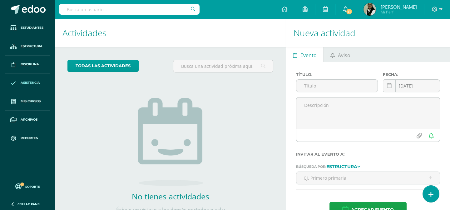
click at [26, 82] on span "Asistencia" at bounding box center [30, 82] width 19 height 5
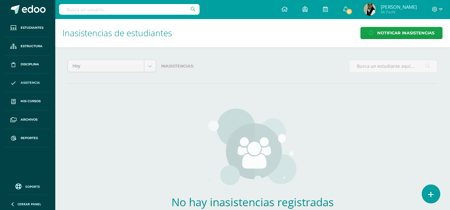
click at [431, 195] on icon at bounding box center [431, 194] width 6 height 7
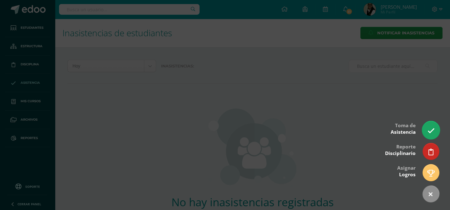
click at [429, 128] on icon at bounding box center [430, 130] width 7 height 7
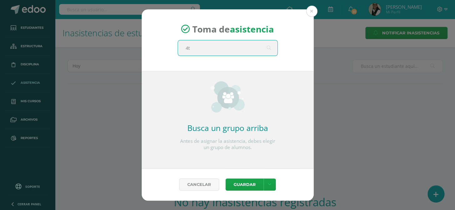
type input "4to"
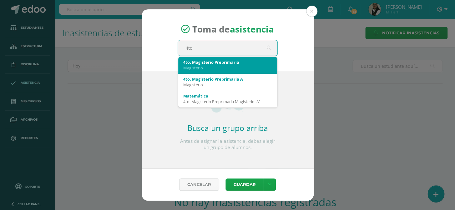
click at [246, 63] on div "4to. Magisterio Preprimaria" at bounding box center [227, 62] width 89 height 6
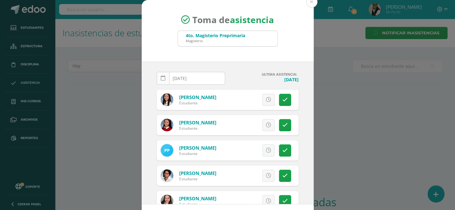
click at [161, 78] on icon at bounding box center [163, 78] width 5 height 5
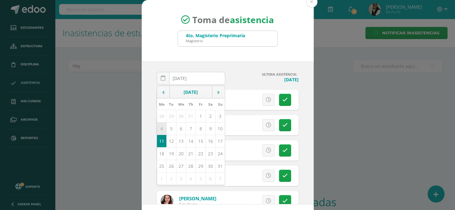
click at [160, 129] on td "4" at bounding box center [162, 128] width 10 height 12
type input "2025-08-04"
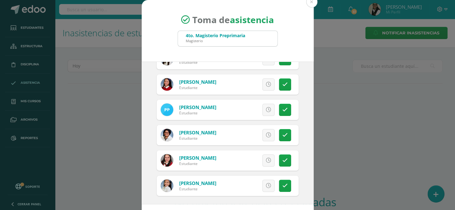
scroll to position [43, 0]
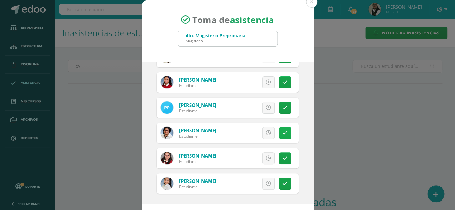
click at [282, 130] on icon at bounding box center [284, 132] width 5 height 5
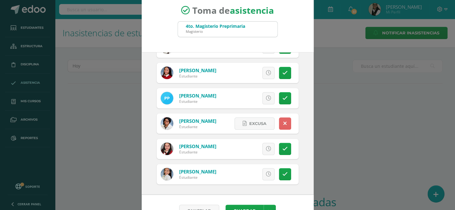
scroll to position [26, 0]
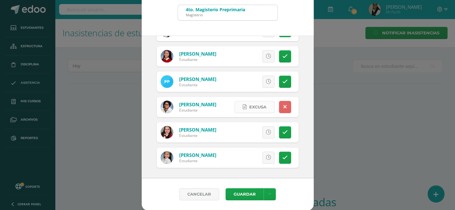
click at [249, 106] on span "Excusa" at bounding box center [257, 107] width 17 height 12
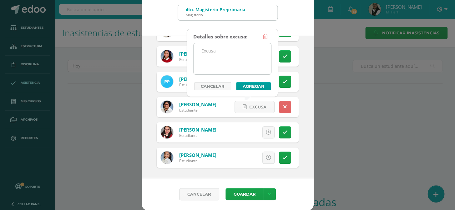
click at [216, 57] on textarea at bounding box center [231, 58] width 77 height 31
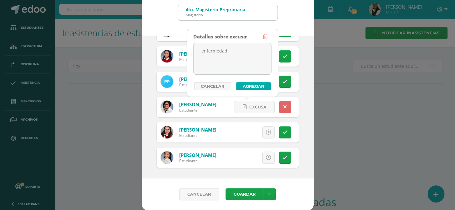
type textarea "enfermedad"
click at [242, 86] on button "Agregar" at bounding box center [253, 86] width 35 height 8
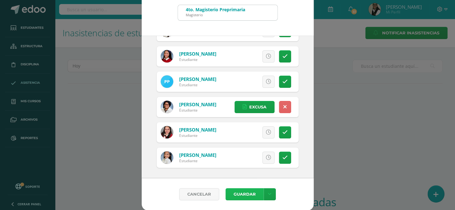
click at [242, 191] on button "Guardar" at bounding box center [244, 194] width 38 height 12
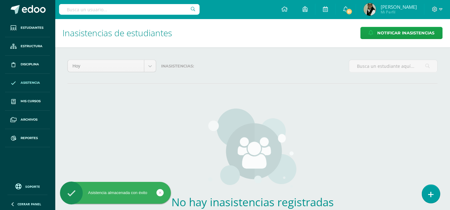
click at [433, 193] on icon at bounding box center [431, 194] width 6 height 7
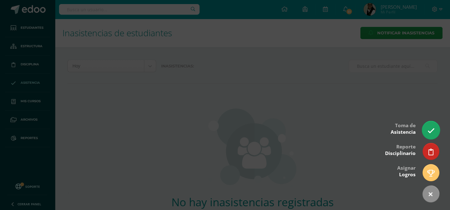
click at [430, 130] on icon at bounding box center [430, 130] width 7 height 7
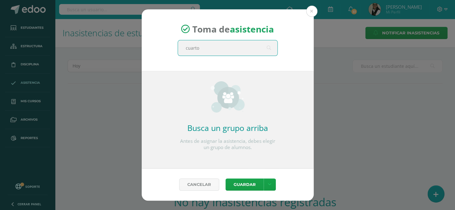
type input "cuarto"
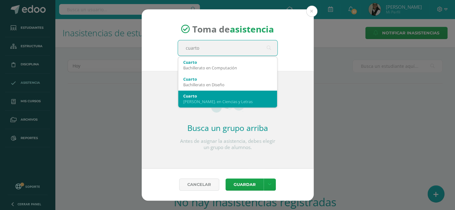
click at [231, 97] on div "Cuarto" at bounding box center [227, 96] width 89 height 6
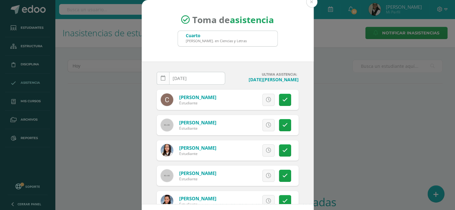
click at [162, 80] on icon at bounding box center [163, 78] width 5 height 5
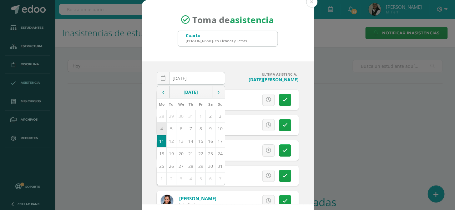
click at [158, 128] on td "4" at bounding box center [162, 128] width 10 height 12
type input "2025-08-04"
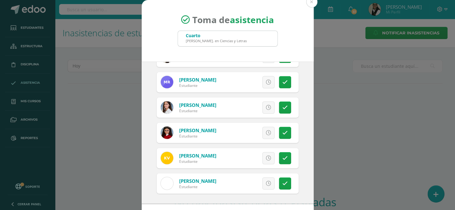
scroll to position [26, 0]
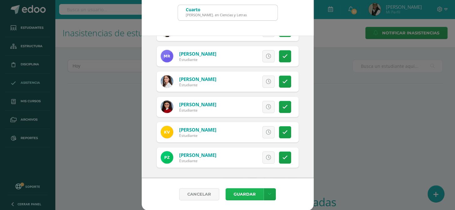
click at [242, 194] on button "Guardar" at bounding box center [244, 194] width 38 height 12
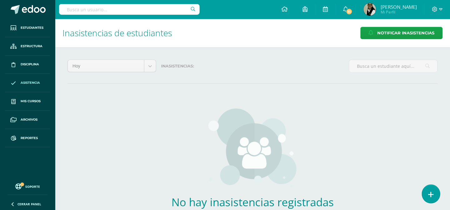
click at [431, 193] on icon at bounding box center [431, 194] width 6 height 7
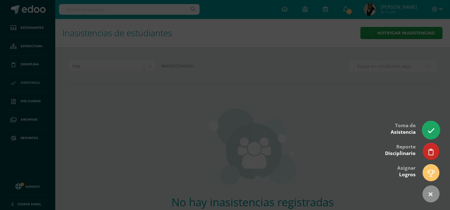
click at [428, 131] on icon at bounding box center [430, 130] width 7 height 7
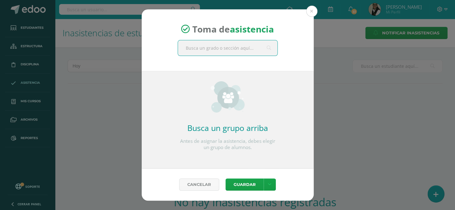
click at [203, 45] on input "text" at bounding box center [227, 47] width 99 height 15
type input "cuarto"
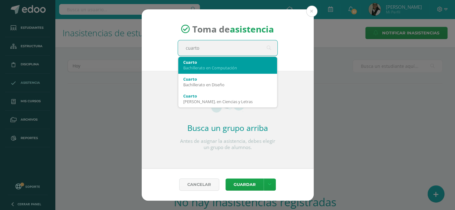
click at [244, 66] on div "Bachillerato en Computación" at bounding box center [227, 68] width 89 height 6
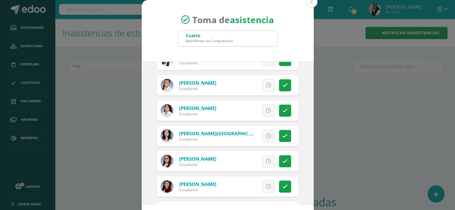
scroll to position [511, 0]
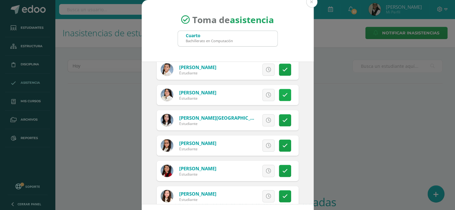
click at [282, 92] on icon at bounding box center [284, 94] width 5 height 5
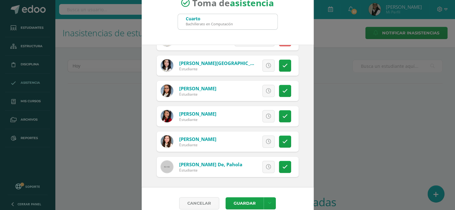
scroll to position [26, 0]
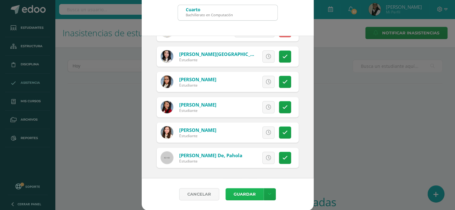
click at [250, 192] on button "Guardar" at bounding box center [244, 194] width 38 height 12
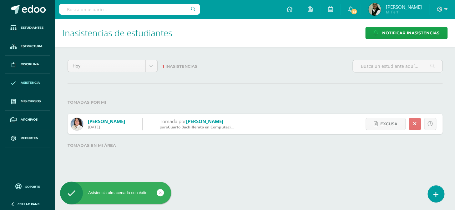
click at [415, 124] on icon at bounding box center [414, 123] width 3 height 5
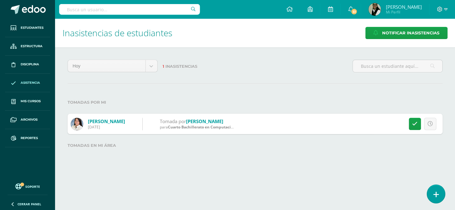
drag, startPoint x: 438, startPoint y: 196, endPoint x: 437, endPoint y: 192, distance: 4.4
click at [438, 195] on link at bounding box center [436, 194] width 18 height 18
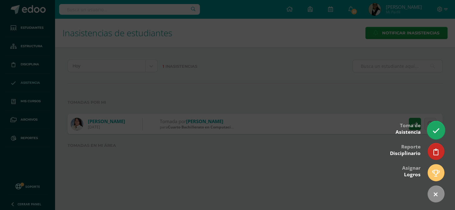
click at [436, 124] on link at bounding box center [436, 130] width 18 height 18
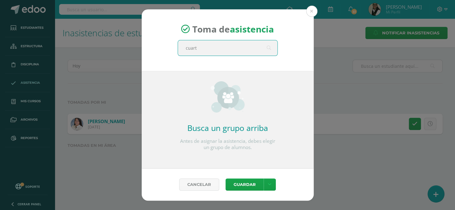
type input "cuarto"
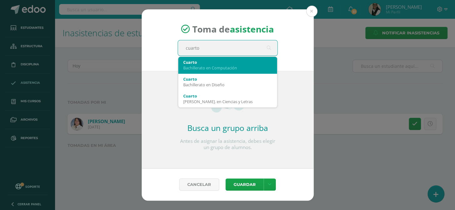
click at [221, 64] on div "Cuarto" at bounding box center [227, 62] width 89 height 6
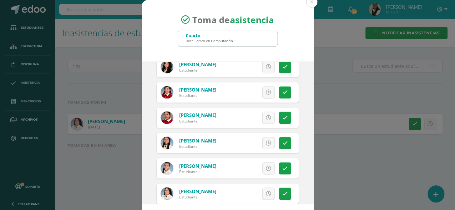
scroll to position [454, 0]
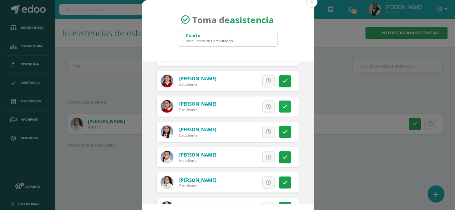
click at [280, 103] on link at bounding box center [285, 106] width 12 height 12
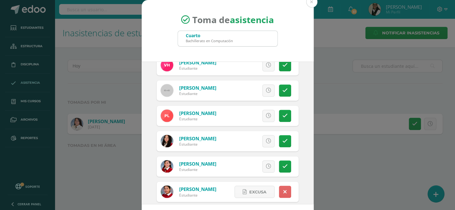
scroll to position [341, 0]
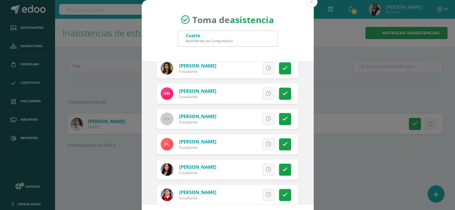
click at [266, 169] on icon at bounding box center [268, 169] width 5 height 5
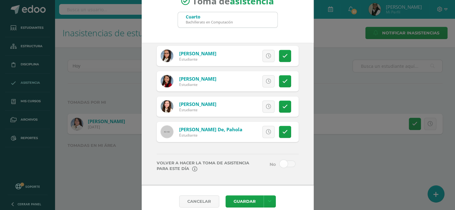
scroll to position [26, 0]
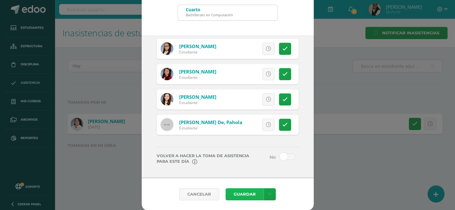
click at [241, 193] on button "Guardar" at bounding box center [244, 194] width 38 height 12
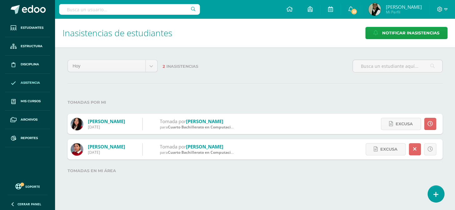
drag, startPoint x: 434, startPoint y: 192, endPoint x: 426, endPoint y: 177, distance: 16.8
click at [434, 191] on icon at bounding box center [435, 194] width 5 height 7
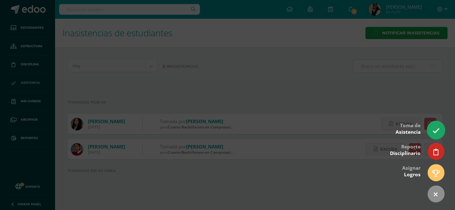
click at [436, 132] on icon at bounding box center [435, 130] width 7 height 7
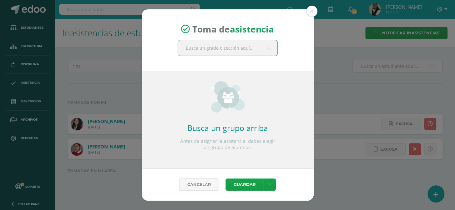
type input "c"
type input "4to"
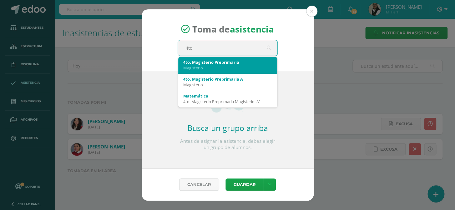
click at [223, 61] on div "4to. Magisterio Preprimaria" at bounding box center [227, 62] width 89 height 6
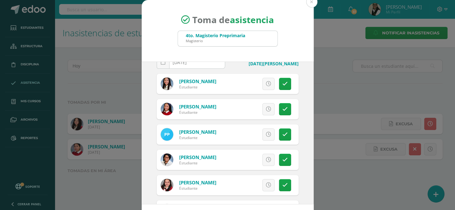
scroll to position [43, 0]
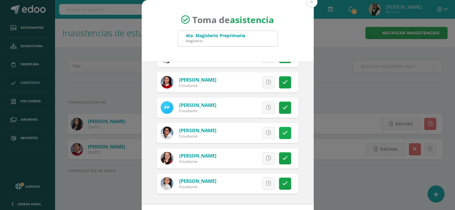
drag, startPoint x: 279, startPoint y: 134, endPoint x: 274, endPoint y: 131, distance: 5.5
click at [282, 133] on icon at bounding box center [284, 132] width 5 height 5
click at [255, 131] on span "Excusa" at bounding box center [257, 133] width 17 height 12
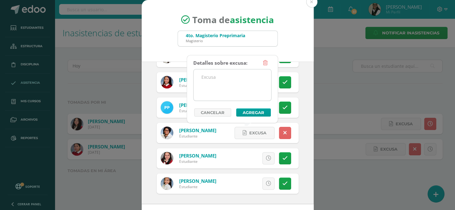
click at [217, 82] on textarea at bounding box center [231, 84] width 77 height 31
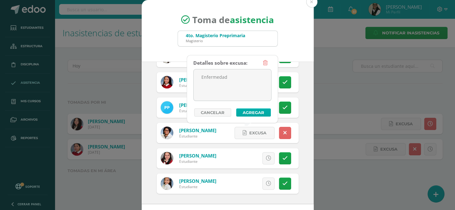
type textarea "Enfermedad"
click at [253, 111] on button "Agregar" at bounding box center [253, 112] width 35 height 8
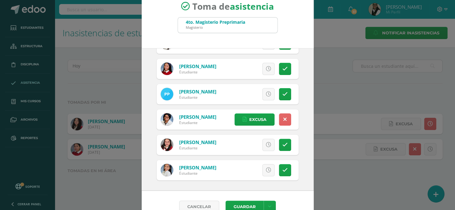
scroll to position [26, 0]
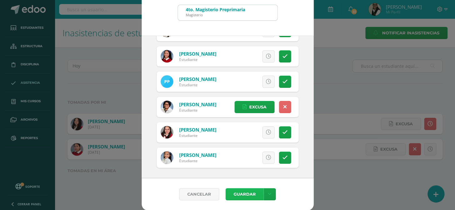
click at [241, 193] on button "Guardar" at bounding box center [244, 194] width 38 height 12
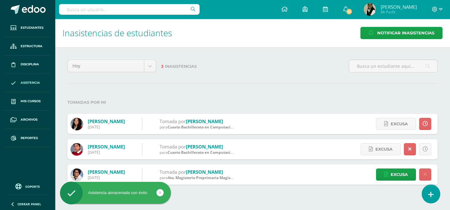
click at [432, 194] on icon at bounding box center [431, 194] width 6 height 7
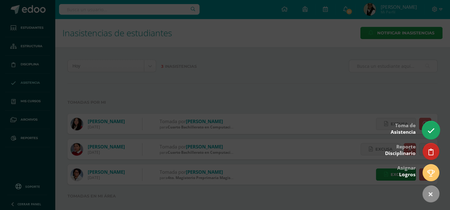
click at [428, 132] on icon at bounding box center [430, 130] width 7 height 7
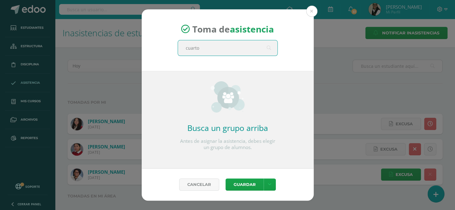
type input "cuarto d"
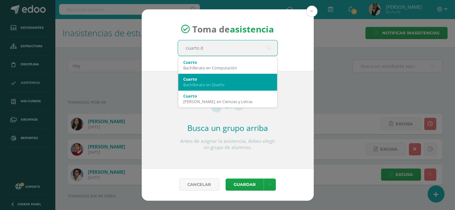
click at [229, 82] on div "Bachillerato en Diseño" at bounding box center [227, 85] width 89 height 6
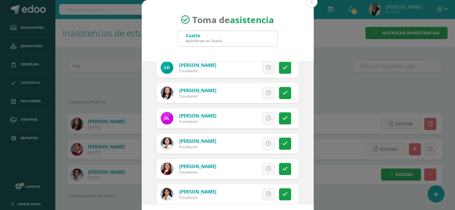
scroll to position [199, 0]
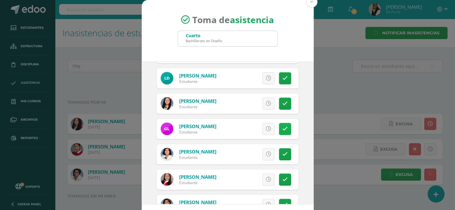
click at [282, 127] on icon at bounding box center [284, 128] width 5 height 5
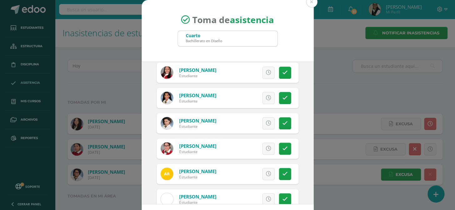
scroll to position [312, 0]
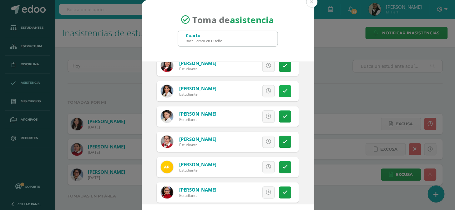
click at [279, 92] on link at bounding box center [285, 91] width 12 height 12
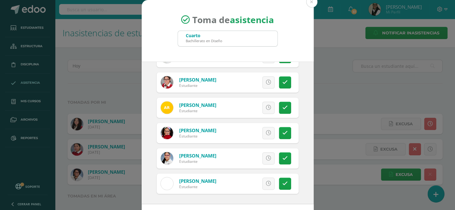
scroll to position [26, 0]
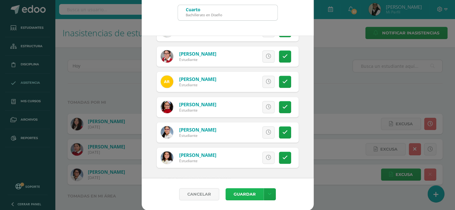
click at [241, 194] on button "Guardar" at bounding box center [244, 194] width 38 height 12
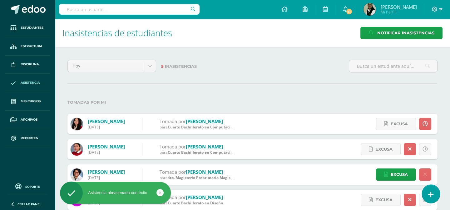
click at [432, 193] on icon at bounding box center [431, 194] width 6 height 7
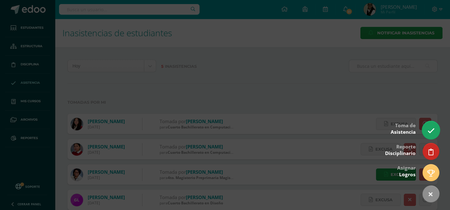
click at [432, 130] on icon at bounding box center [430, 130] width 7 height 7
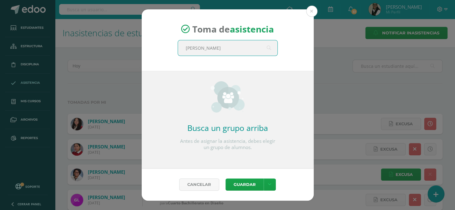
type input "quinto"
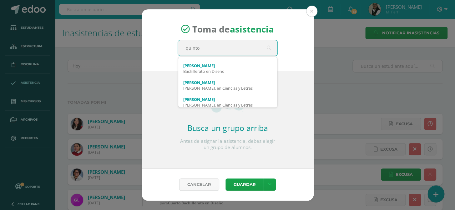
scroll to position [67, 0]
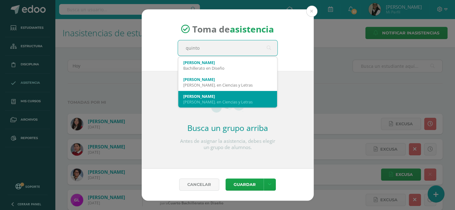
click at [234, 102] on div "[PERSON_NAME]. en Ciencias y Letras" at bounding box center [227, 102] width 89 height 6
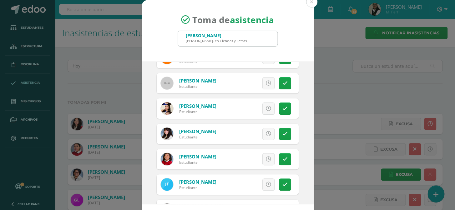
scroll to position [85, 0]
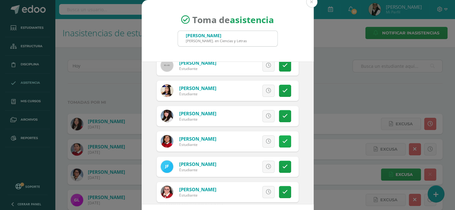
click at [279, 138] on link at bounding box center [285, 141] width 12 height 12
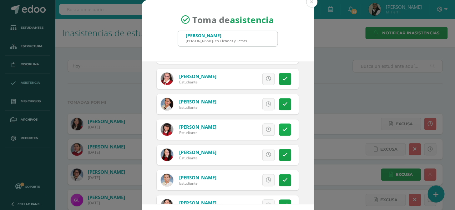
scroll to position [199, 0]
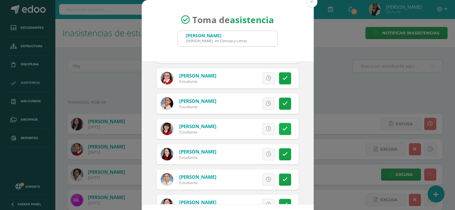
click at [282, 126] on icon at bounding box center [284, 128] width 5 height 5
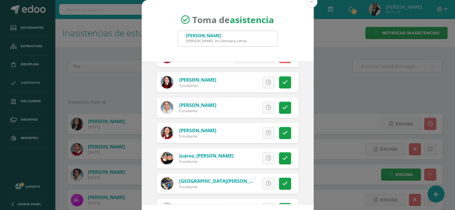
scroll to position [284, 0]
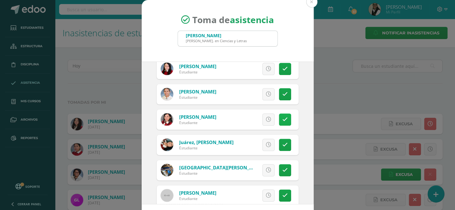
click at [282, 118] on icon at bounding box center [284, 119] width 5 height 5
click at [282, 144] on icon at bounding box center [284, 144] width 5 height 5
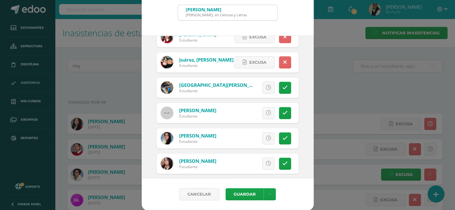
scroll to position [337, 0]
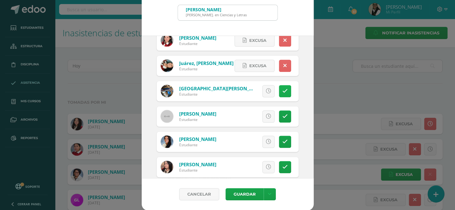
drag, startPoint x: 278, startPoint y: 89, endPoint x: 275, endPoint y: 90, distance: 3.5
click at [282, 90] on icon at bounding box center [284, 90] width 5 height 5
click at [254, 90] on span "Excusa" at bounding box center [257, 91] width 17 height 12
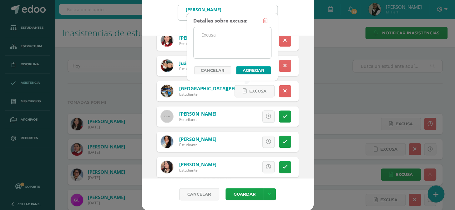
click at [216, 36] on textarea at bounding box center [231, 42] width 77 height 31
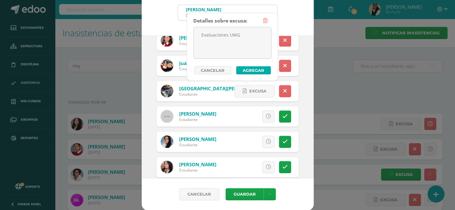
type textarea "Evaluaciones UMG"
click at [240, 69] on button "Agregar" at bounding box center [253, 70] width 35 height 8
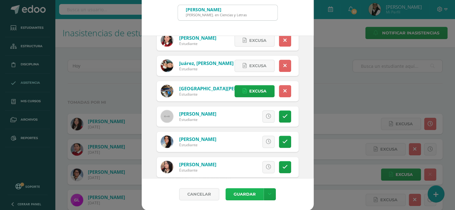
drag, startPoint x: 238, startPoint y: 187, endPoint x: 238, endPoint y: 191, distance: 3.2
click at [238, 190] on button "Guardar" at bounding box center [244, 194] width 38 height 12
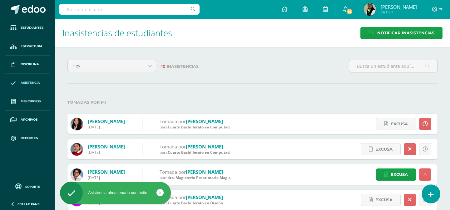
click at [432, 195] on icon at bounding box center [431, 194] width 6 height 7
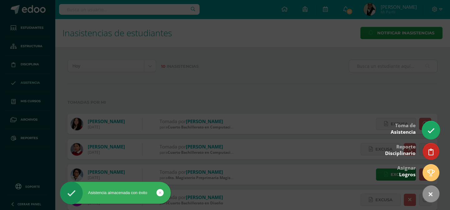
click at [433, 130] on icon at bounding box center [430, 130] width 7 height 7
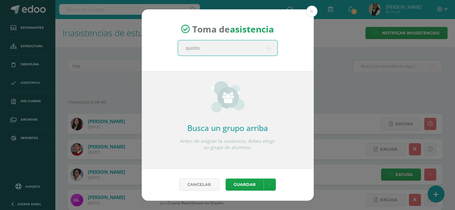
type input "quinto b"
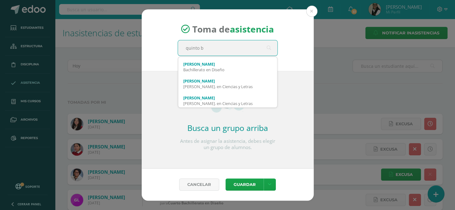
scroll to position [67, 0]
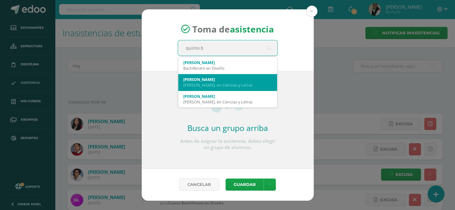
click at [232, 76] on div "Quinto B Bach. en Ciencias y Letras" at bounding box center [227, 82] width 89 height 16
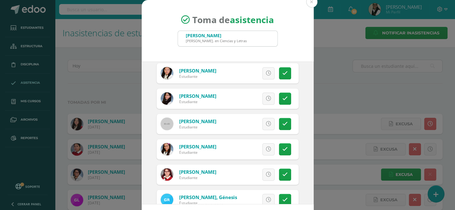
scroll to position [369, 0]
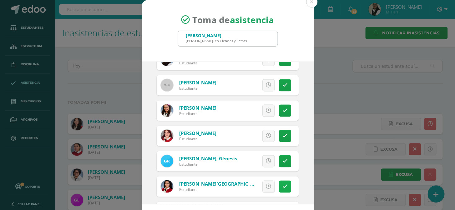
click at [282, 185] on icon at bounding box center [284, 186] width 5 height 5
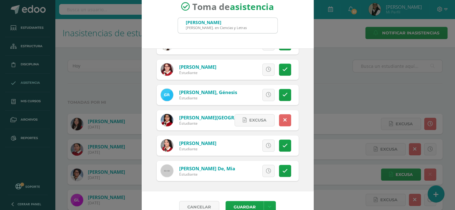
scroll to position [26, 0]
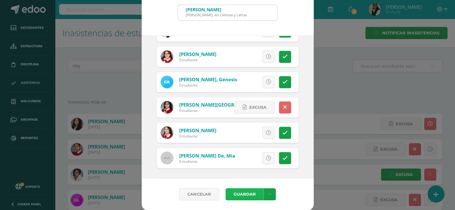
click at [245, 195] on button "Guardar" at bounding box center [244, 194] width 38 height 12
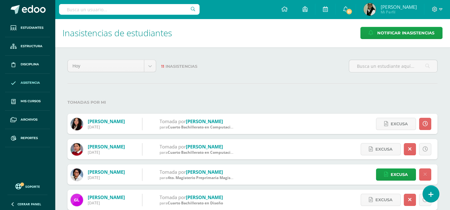
drag, startPoint x: 432, startPoint y: 192, endPoint x: 435, endPoint y: 176, distance: 16.4
click at [433, 192] on icon at bounding box center [431, 194] width 5 height 7
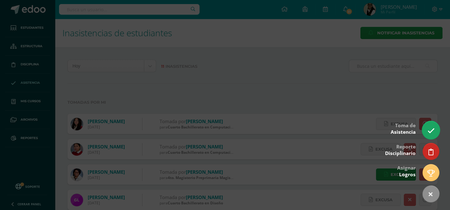
click at [429, 130] on icon at bounding box center [430, 130] width 7 height 7
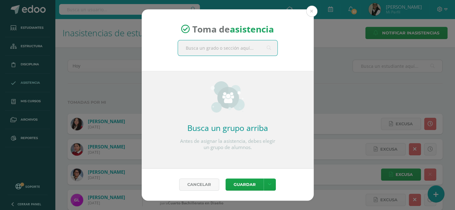
type input "c"
type input "quinto"
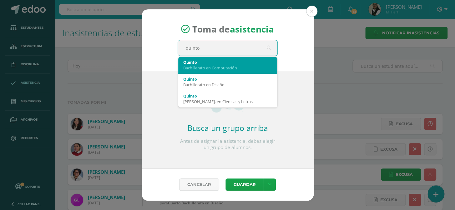
click at [239, 67] on div "Bachillerato en Computación" at bounding box center [227, 68] width 89 height 6
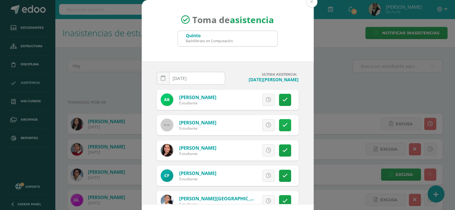
click at [282, 124] on icon at bounding box center [284, 124] width 5 height 5
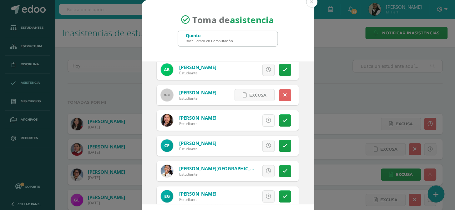
scroll to position [57, 0]
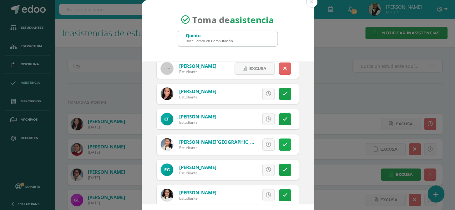
click at [282, 143] on icon at bounding box center [284, 144] width 5 height 5
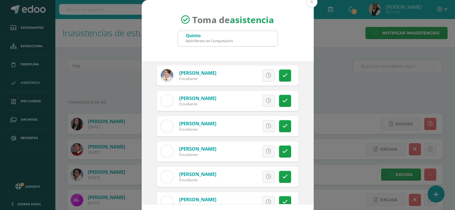
scroll to position [321, 0]
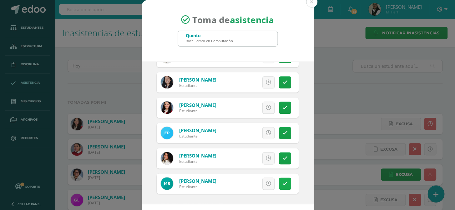
click at [282, 182] on icon at bounding box center [284, 183] width 5 height 5
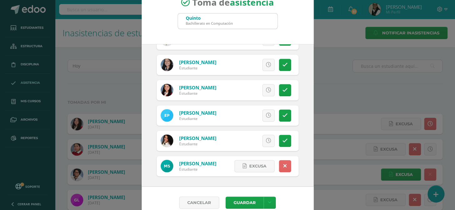
scroll to position [26, 0]
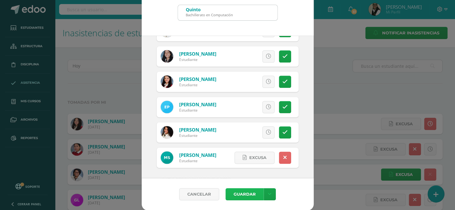
click at [250, 192] on button "Guardar" at bounding box center [244, 194] width 38 height 12
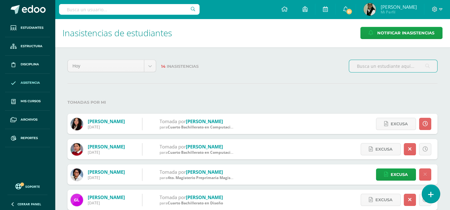
click at [433, 196] on icon at bounding box center [431, 194] width 6 height 7
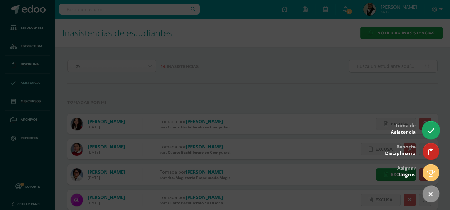
click at [428, 129] on icon at bounding box center [430, 130] width 7 height 7
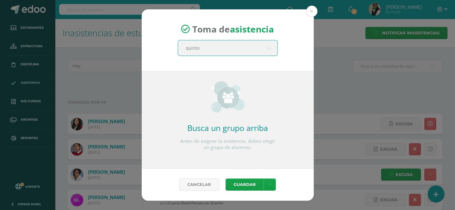
type input "quinto d"
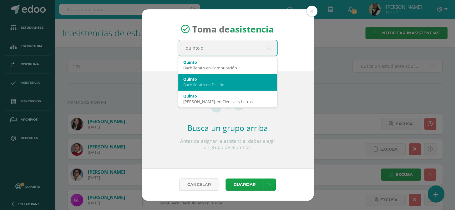
click at [226, 84] on div "Bachillerato en Diseño" at bounding box center [227, 85] width 89 height 6
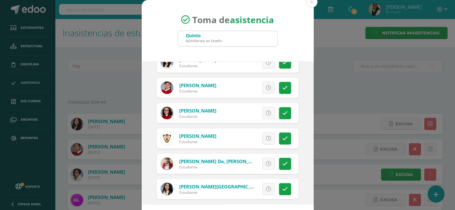
scroll to position [625, 0]
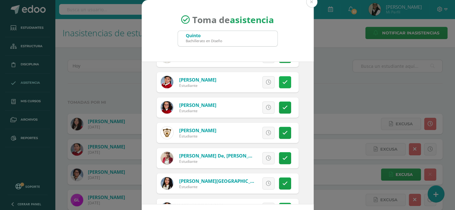
click at [282, 83] on icon at bounding box center [284, 82] width 5 height 5
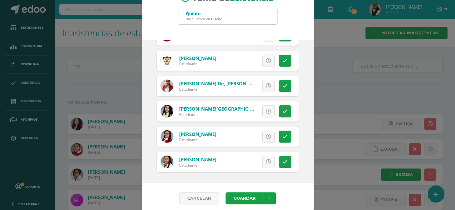
scroll to position [26, 0]
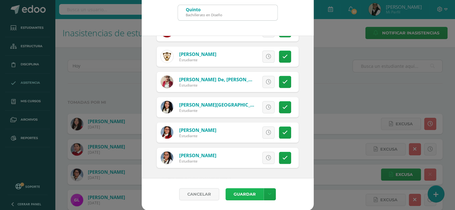
click at [234, 191] on button "Guardar" at bounding box center [244, 194] width 38 height 12
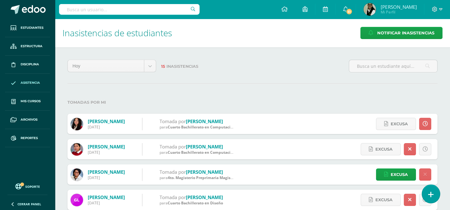
click at [431, 192] on icon at bounding box center [431, 194] width 6 height 7
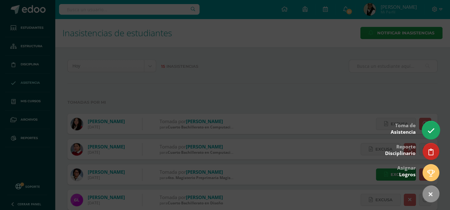
click at [429, 130] on icon at bounding box center [430, 130] width 7 height 7
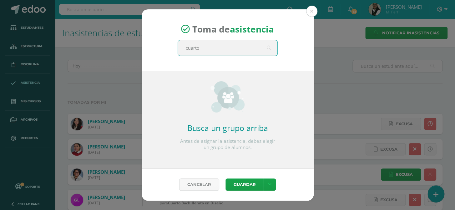
type input "cuarto d"
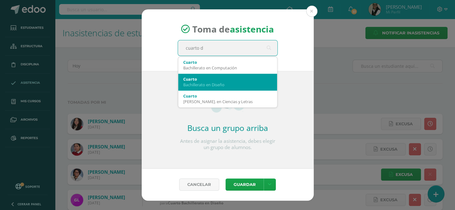
click at [210, 81] on div "Cuarto" at bounding box center [227, 79] width 89 height 6
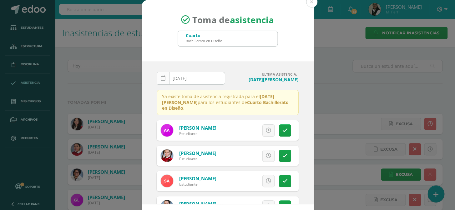
click at [162, 77] on icon at bounding box center [163, 78] width 5 height 5
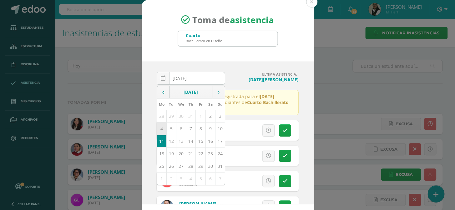
click at [159, 128] on td "4" at bounding box center [162, 128] width 10 height 12
type input "[DATE]"
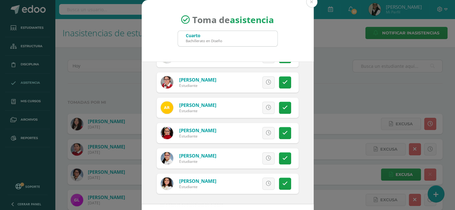
scroll to position [26, 0]
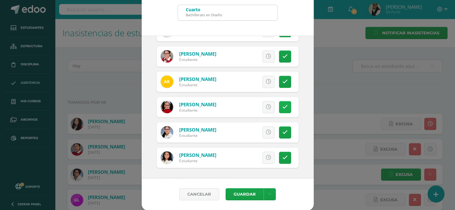
click at [282, 107] on icon at bounding box center [284, 106] width 5 height 5
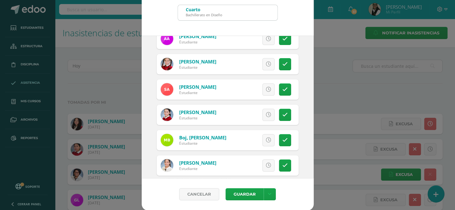
scroll to position [31, 0]
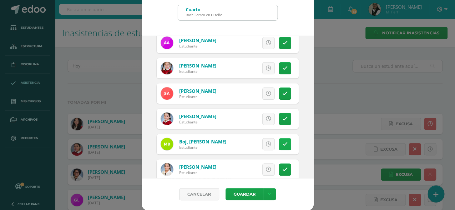
click at [282, 143] on icon at bounding box center [284, 144] width 5 height 5
click at [244, 189] on button "Guardar" at bounding box center [244, 194] width 38 height 12
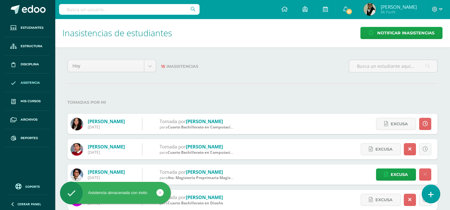
click at [431, 193] on icon at bounding box center [431, 194] width 6 height 7
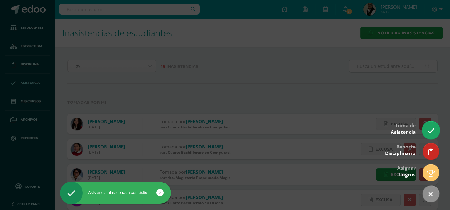
click at [431, 130] on icon at bounding box center [430, 130] width 7 height 7
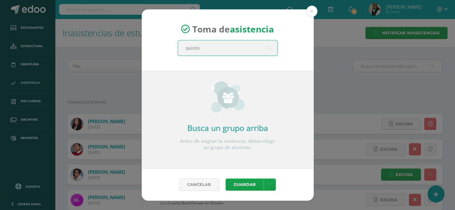
type input "quinto a"
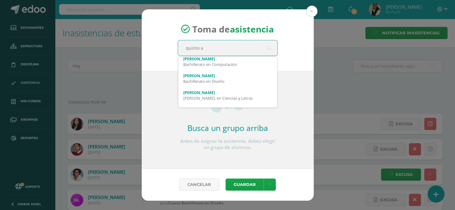
scroll to position [67, 0]
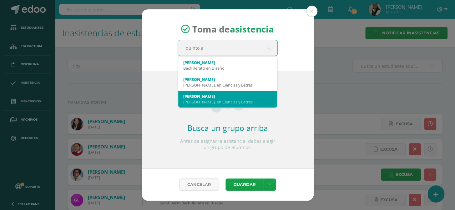
click at [234, 99] on div "[PERSON_NAME]. en Ciencias y Letras" at bounding box center [227, 102] width 89 height 6
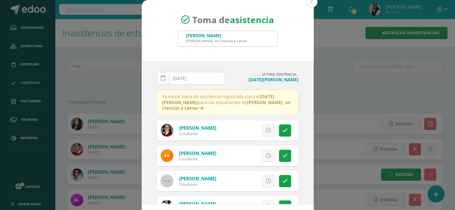
click at [161, 76] on icon at bounding box center [163, 78] width 5 height 5
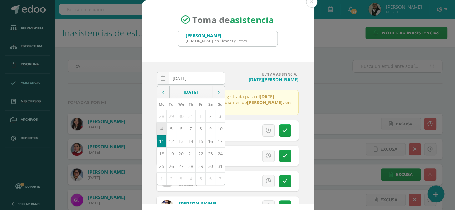
click at [158, 127] on td "4" at bounding box center [162, 128] width 10 height 12
type input "[DATE]"
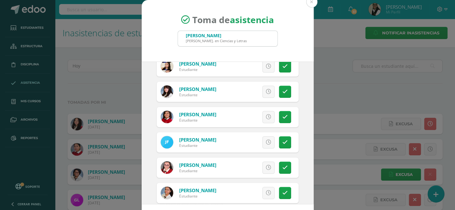
scroll to position [113, 0]
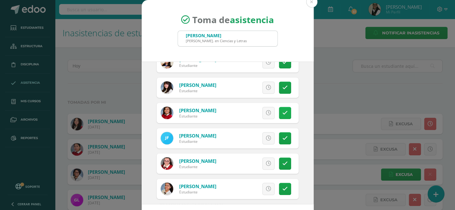
click at [281, 113] on link at bounding box center [285, 113] width 12 height 12
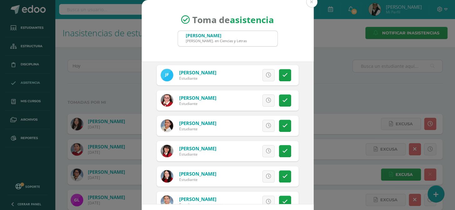
scroll to position [167, 0]
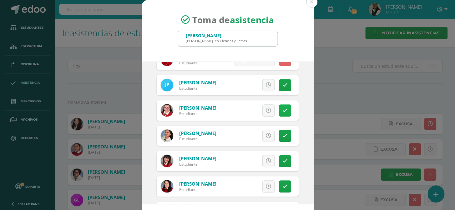
click at [282, 110] on icon at bounding box center [284, 110] width 5 height 5
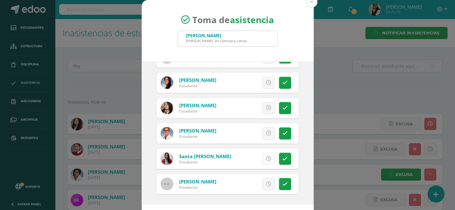
scroll to position [26, 0]
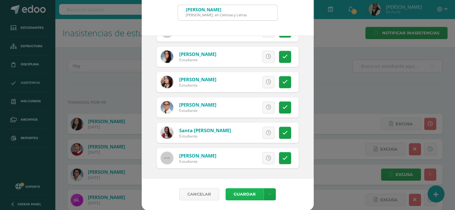
click at [247, 193] on button "Guardar" at bounding box center [244, 194] width 38 height 12
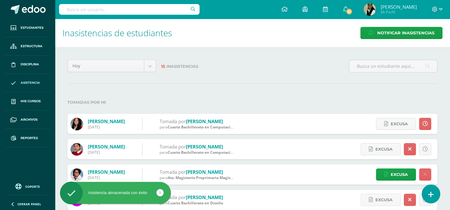
click at [430, 190] on link at bounding box center [431, 194] width 18 height 18
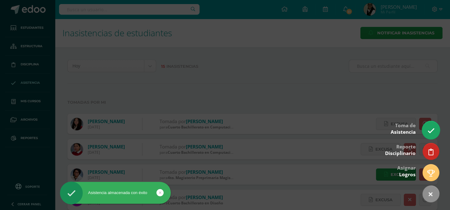
click at [427, 129] on icon at bounding box center [430, 130] width 7 height 7
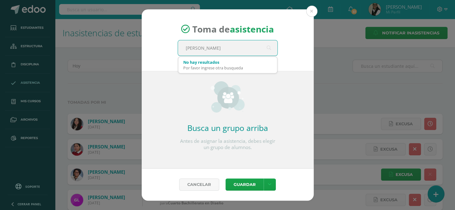
type input "quinto"
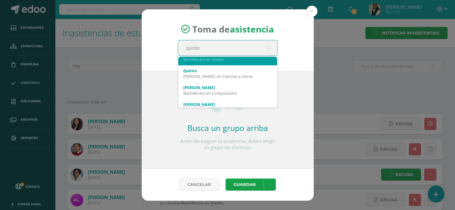
scroll to position [57, 0]
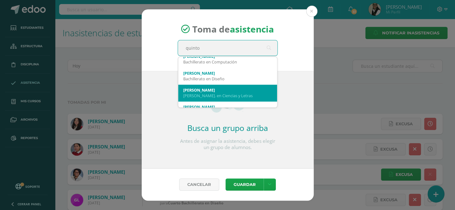
click at [236, 93] on div "[PERSON_NAME]. en Ciencias y Letras" at bounding box center [227, 96] width 89 height 6
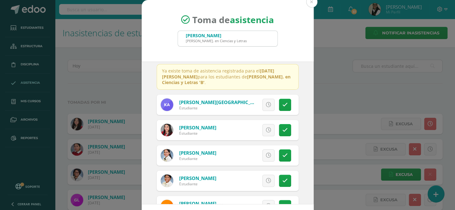
scroll to position [0, 0]
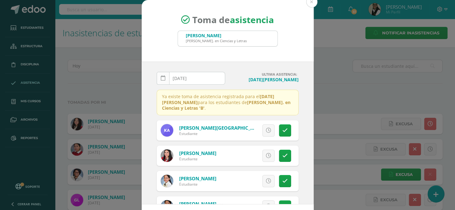
click at [162, 76] on icon at bounding box center [163, 78] width 5 height 5
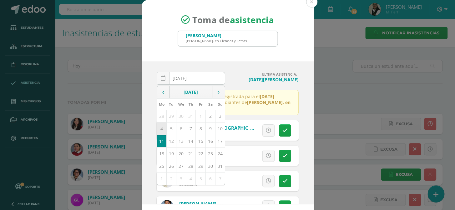
click at [159, 129] on td "4" at bounding box center [162, 128] width 10 height 12
type input "[DATE]"
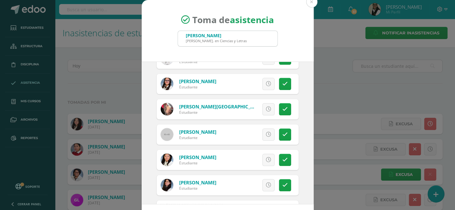
scroll to position [256, 0]
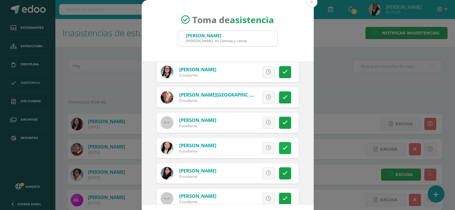
click at [281, 148] on link at bounding box center [285, 148] width 12 height 12
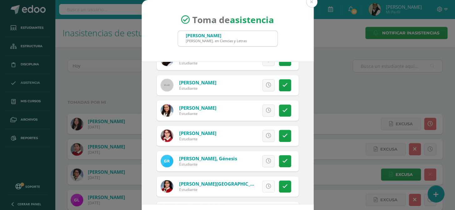
click at [266, 186] on icon at bounding box center [268, 186] width 5 height 5
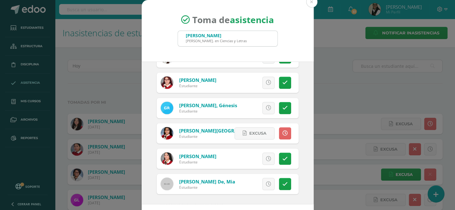
scroll to position [26, 0]
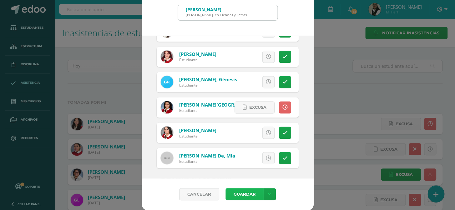
click at [252, 193] on button "Guardar" at bounding box center [244, 194] width 38 height 12
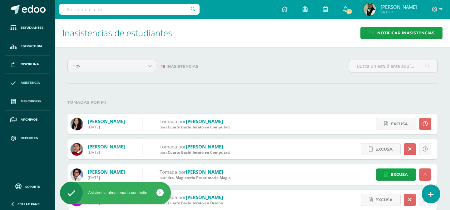
click at [431, 192] on icon at bounding box center [431, 194] width 6 height 7
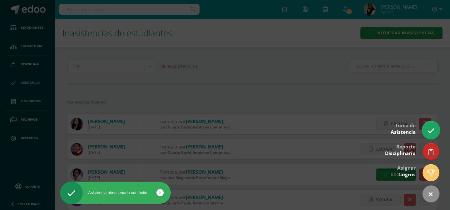
click at [433, 126] on link at bounding box center [431, 130] width 18 height 18
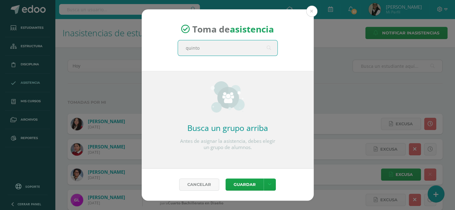
type input "quinto"
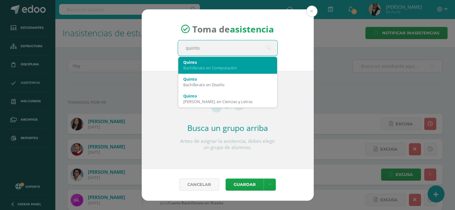
click at [241, 68] on div "Bachillerato en Computación" at bounding box center [227, 68] width 89 height 6
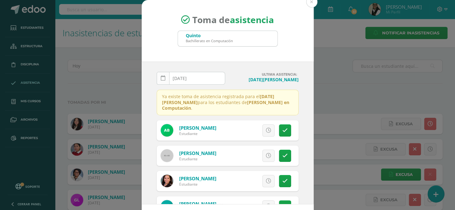
click at [162, 79] on icon at bounding box center [163, 78] width 5 height 5
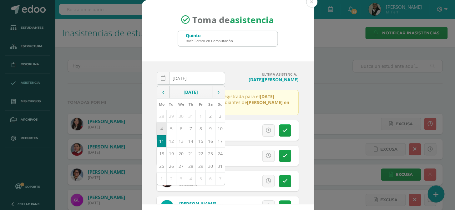
click at [157, 128] on td "4" at bounding box center [162, 128] width 10 height 12
type input "2025-08-04"
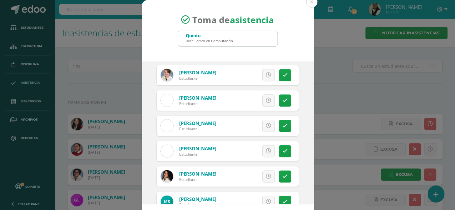
scroll to position [321, 0]
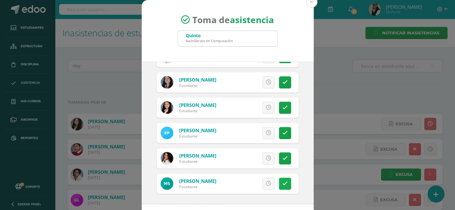
click at [282, 182] on icon at bounding box center [284, 183] width 5 height 5
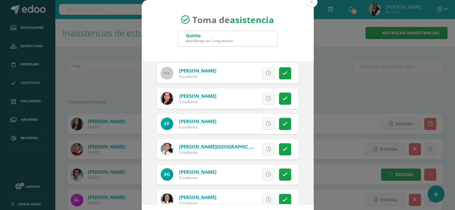
scroll to position [66, 0]
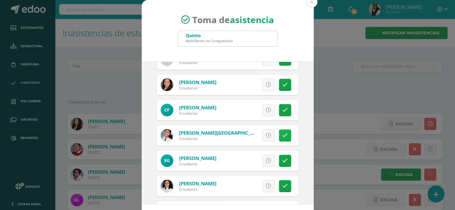
click at [282, 136] on icon at bounding box center [284, 135] width 5 height 5
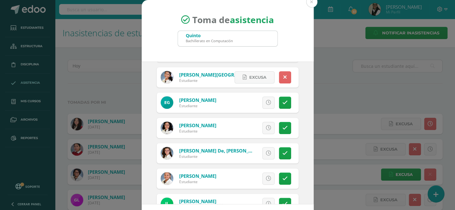
scroll to position [151, 0]
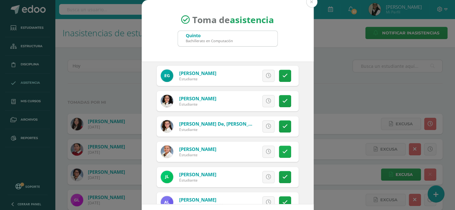
click at [282, 153] on icon at bounding box center [284, 151] width 5 height 5
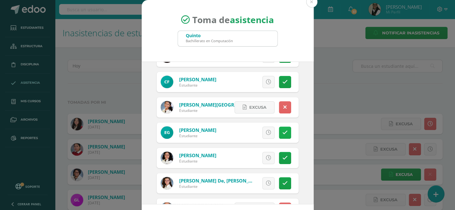
click at [282, 132] on icon at bounding box center [284, 132] width 5 height 5
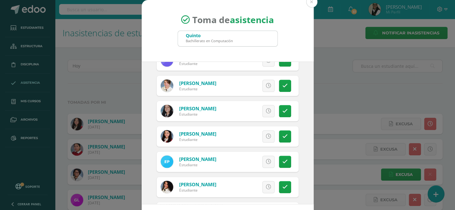
scroll to position [293, 0]
drag, startPoint x: 277, startPoint y: 86, endPoint x: 275, endPoint y: 117, distance: 31.3
click at [282, 85] on icon at bounding box center [284, 85] width 5 height 5
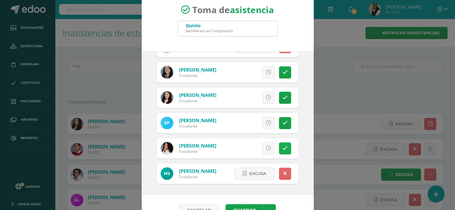
scroll to position [26, 0]
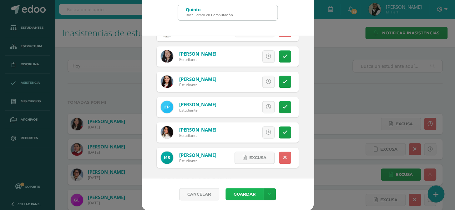
click at [245, 194] on button "Guardar" at bounding box center [244, 194] width 38 height 12
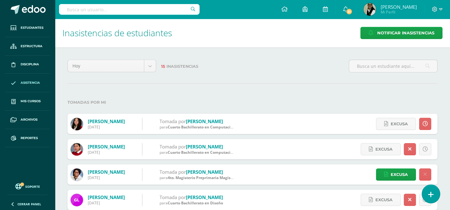
click at [434, 193] on link at bounding box center [431, 194] width 18 height 18
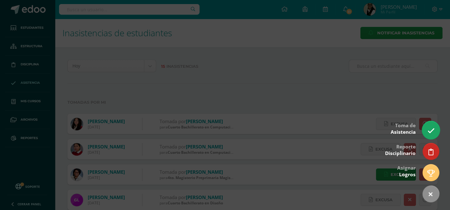
click at [428, 130] on icon at bounding box center [430, 130] width 7 height 7
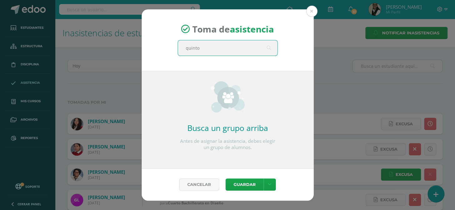
type input "quinto"
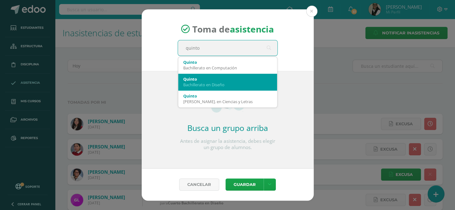
click at [230, 84] on div "Bachillerato en Diseño" at bounding box center [227, 85] width 89 height 6
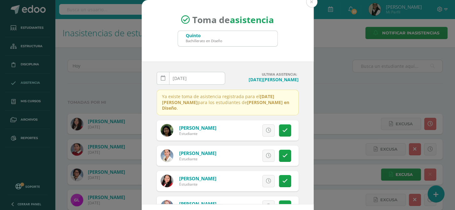
click at [162, 78] on link at bounding box center [163, 78] width 13 height 13
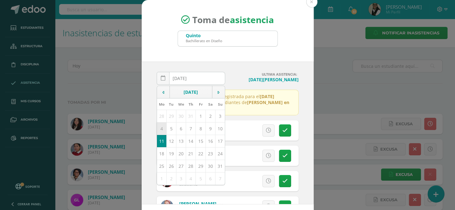
click at [159, 128] on td "4" at bounding box center [162, 128] width 10 height 12
type input "2025-08-04"
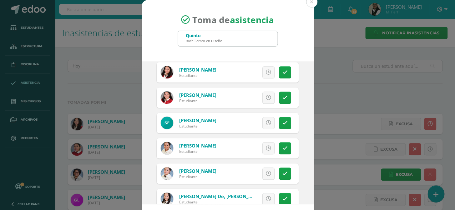
scroll to position [256, 0]
click at [282, 121] on icon at bounding box center [284, 122] width 5 height 5
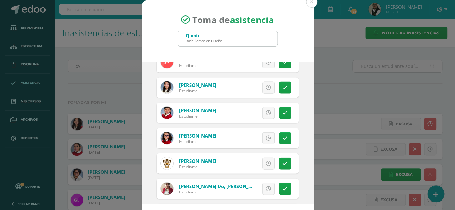
scroll to position [596, 0]
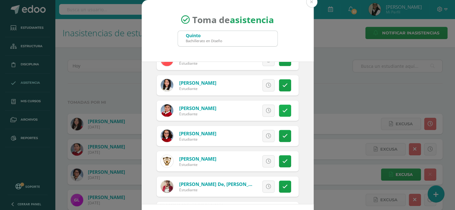
click at [282, 110] on icon at bounding box center [284, 110] width 5 height 5
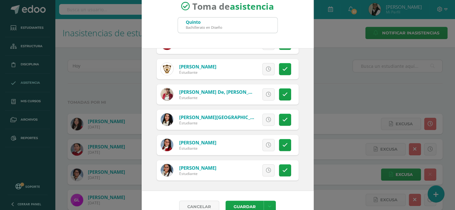
scroll to position [26, 0]
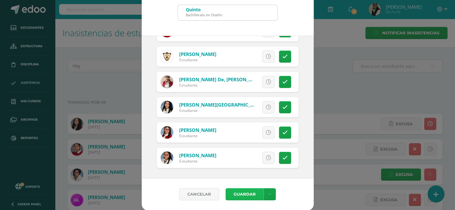
click at [250, 195] on button "Guardar" at bounding box center [244, 194] width 38 height 12
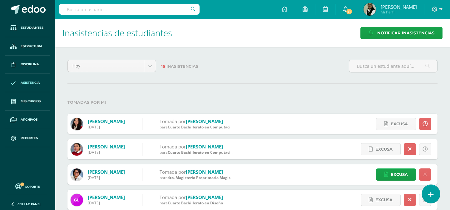
click at [430, 196] on icon at bounding box center [431, 194] width 6 height 7
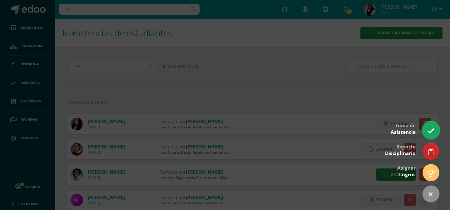
click at [430, 130] on icon at bounding box center [430, 130] width 7 height 7
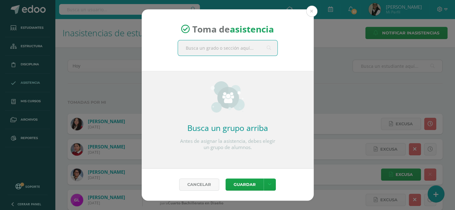
click at [237, 50] on input "text" at bounding box center [227, 47] width 99 height 15
type input "quinto"
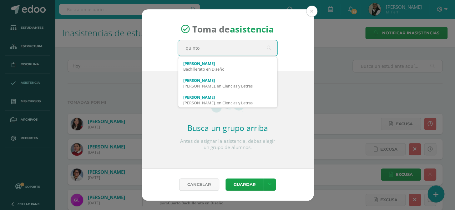
scroll to position [67, 0]
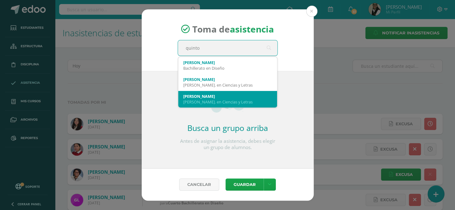
click at [225, 99] on div "[PERSON_NAME]. en Ciencias y Letras" at bounding box center [227, 102] width 89 height 6
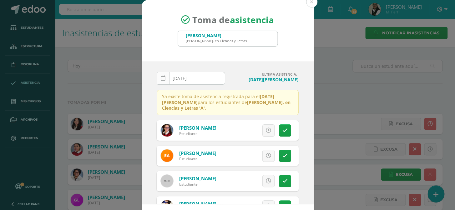
click at [162, 77] on icon at bounding box center [163, 78] width 5 height 5
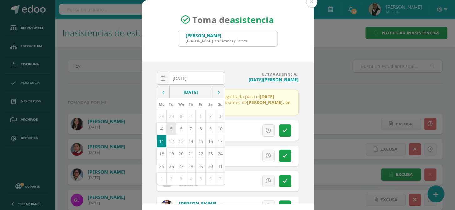
click at [170, 127] on td "5" at bounding box center [171, 128] width 10 height 12
type input "2025-08-05"
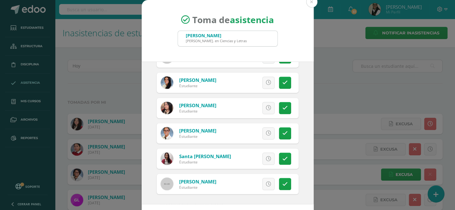
scroll to position [26, 0]
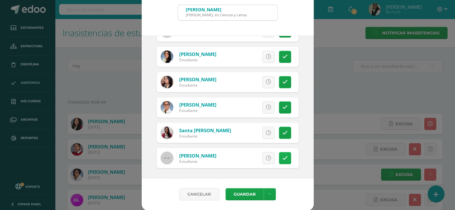
drag, startPoint x: 280, startPoint y: 157, endPoint x: 276, endPoint y: 159, distance: 4.1
click at [282, 157] on icon at bounding box center [284, 157] width 5 height 5
click at [251, 192] on button "Guardar" at bounding box center [244, 194] width 38 height 12
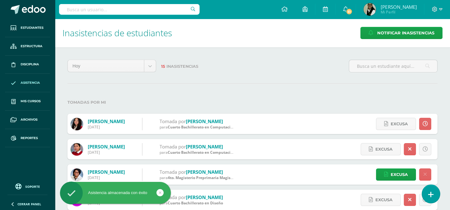
click at [429, 194] on icon at bounding box center [431, 194] width 6 height 7
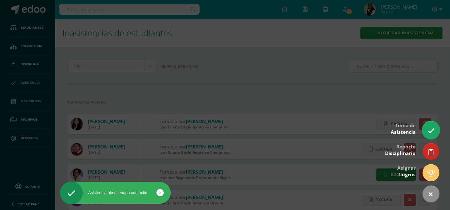
click at [428, 127] on icon at bounding box center [430, 130] width 7 height 7
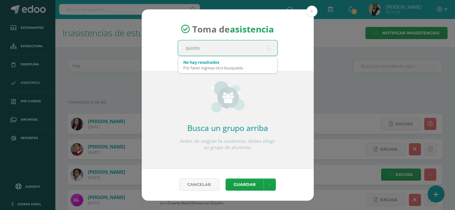
type input "quinto b"
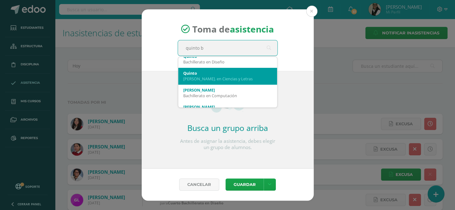
scroll to position [67, 0]
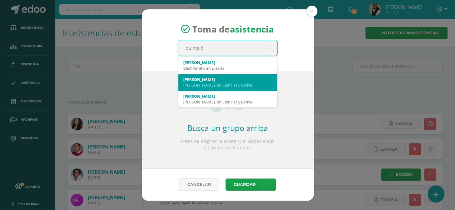
click at [229, 84] on div "[PERSON_NAME]. en Ciencias y Letras" at bounding box center [227, 85] width 89 height 6
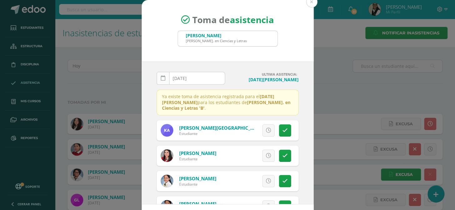
click at [163, 78] on link at bounding box center [163, 78] width 13 height 13
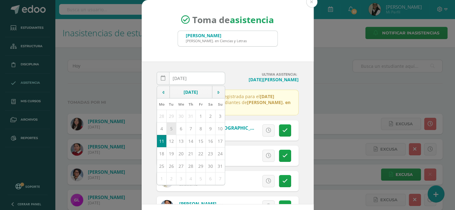
click at [169, 127] on td "5" at bounding box center [171, 128] width 10 height 12
type input "2025-08-05"
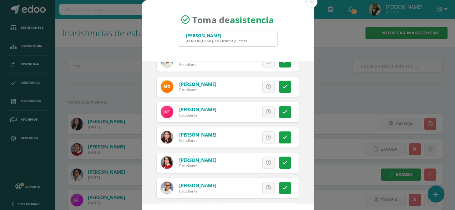
scroll to position [142, 0]
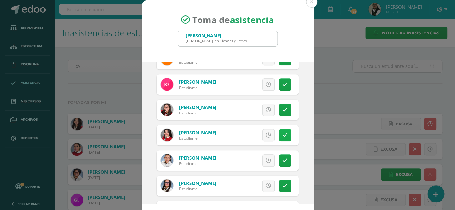
click at [282, 135] on icon at bounding box center [284, 134] width 5 height 5
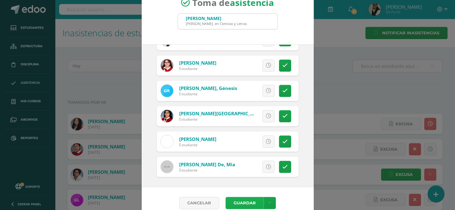
scroll to position [26, 0]
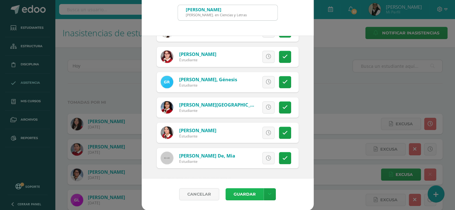
click at [235, 192] on button "Guardar" at bounding box center [244, 194] width 38 height 12
click at [266, 106] on icon at bounding box center [268, 107] width 5 height 5
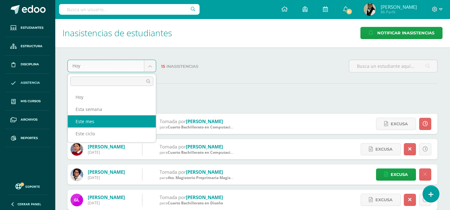
select select "month"
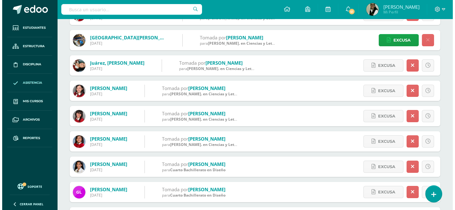
scroll to position [284, 0]
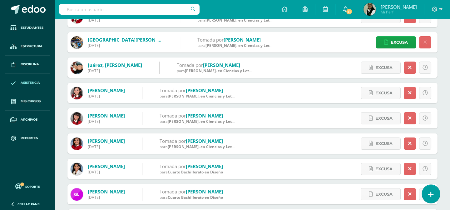
click at [431, 192] on icon at bounding box center [431, 194] width 6 height 7
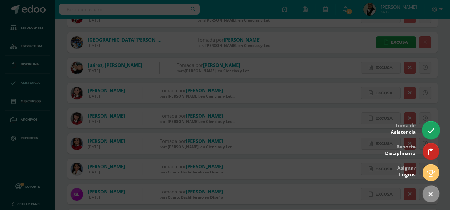
click at [434, 129] on icon at bounding box center [430, 130] width 7 height 7
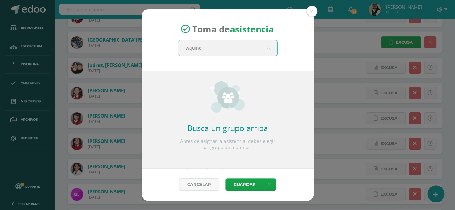
type input "wquinot"
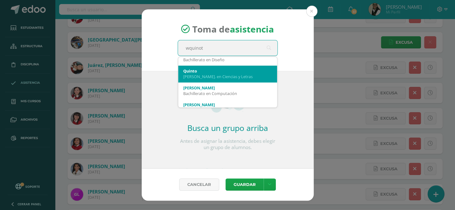
scroll to position [57, 0]
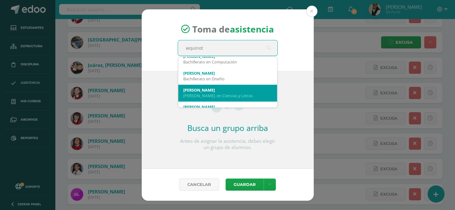
click at [211, 91] on div "[PERSON_NAME]" at bounding box center [227, 90] width 89 height 6
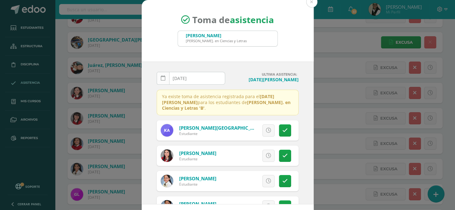
click at [161, 79] on icon at bounding box center [163, 78] width 5 height 5
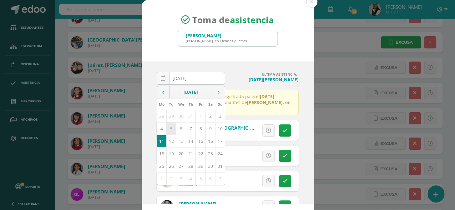
click at [169, 127] on td "5" at bounding box center [171, 128] width 10 height 12
type input "[DATE]"
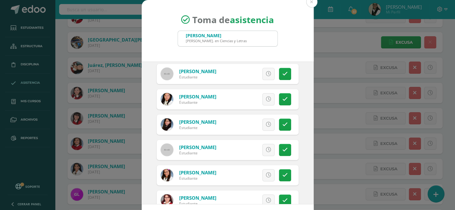
scroll to position [426, 0]
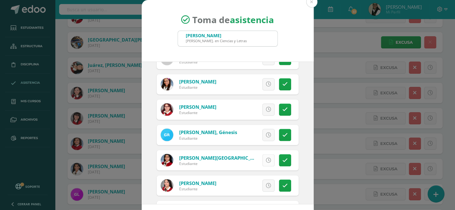
click at [266, 158] on icon at bounding box center [268, 159] width 5 height 5
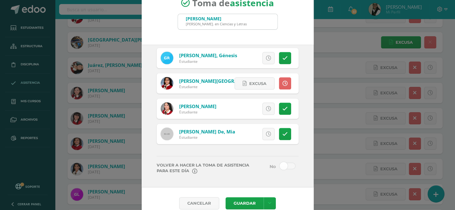
scroll to position [26, 0]
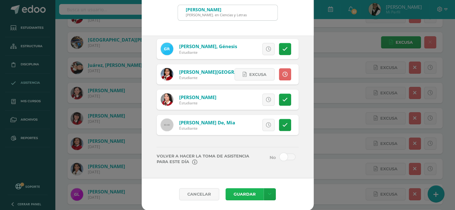
click at [239, 193] on button "Guardar" at bounding box center [244, 194] width 38 height 12
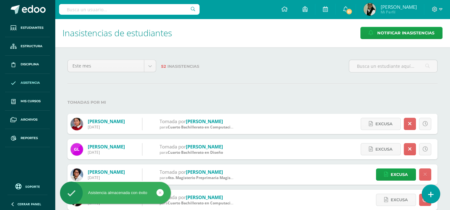
click at [434, 193] on link at bounding box center [431, 194] width 18 height 18
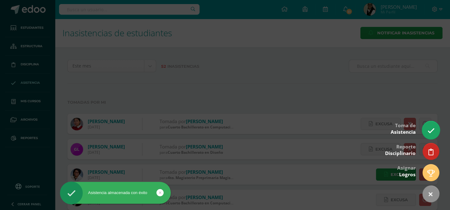
click at [431, 131] on icon at bounding box center [430, 130] width 7 height 7
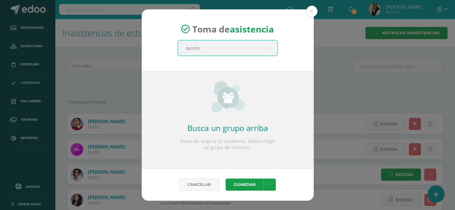
type input "quinto"
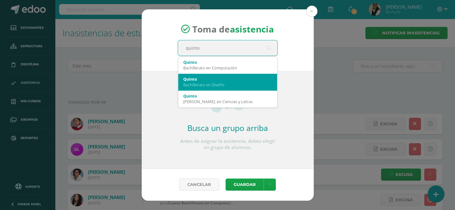
click at [231, 79] on div "Quinto" at bounding box center [227, 79] width 89 height 6
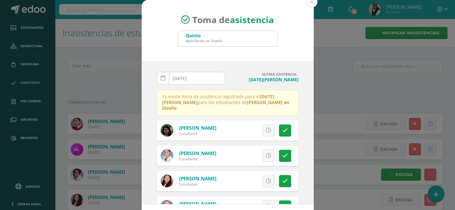
click at [161, 78] on icon at bounding box center [163, 78] width 5 height 5
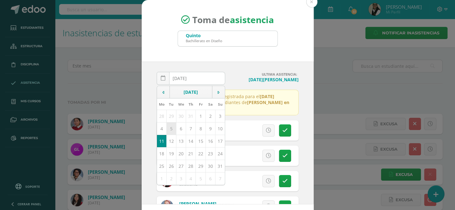
click at [168, 128] on td "5" at bounding box center [171, 128] width 10 height 12
type input "[DATE]"
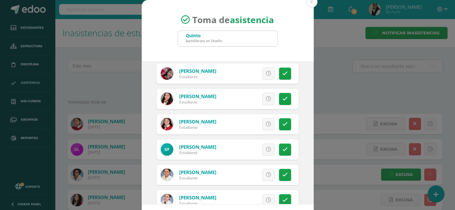
scroll to position [227, 0]
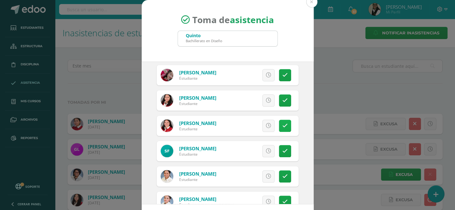
click at [282, 123] on icon at bounding box center [284, 125] width 5 height 5
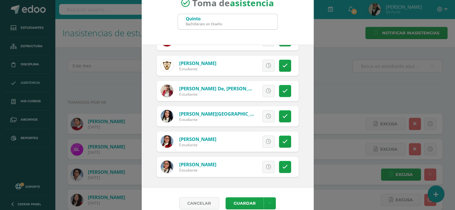
scroll to position [26, 0]
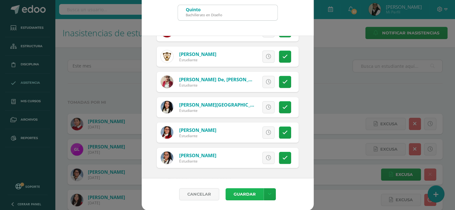
click at [244, 195] on button "Guardar" at bounding box center [244, 194] width 38 height 12
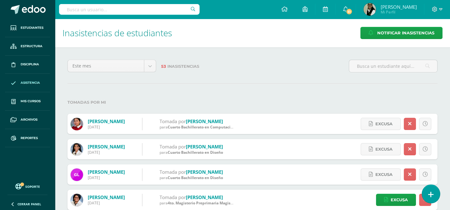
click at [432, 194] on icon at bounding box center [431, 194] width 6 height 7
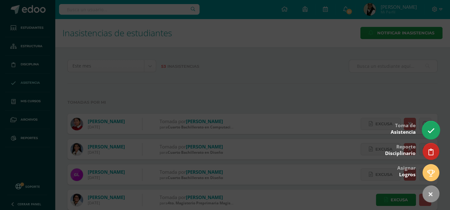
click at [430, 126] on link at bounding box center [431, 130] width 18 height 18
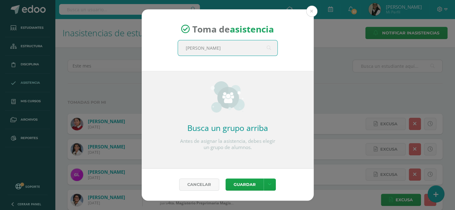
type input "quinto"
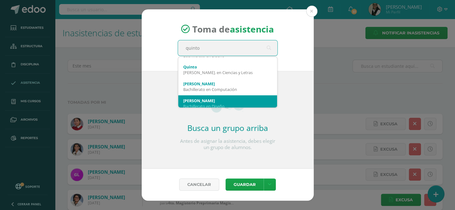
scroll to position [57, 0]
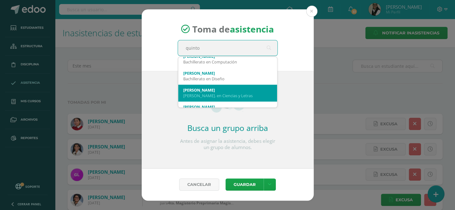
click at [227, 94] on div "[PERSON_NAME]. en Ciencias y Letras" at bounding box center [227, 96] width 89 height 6
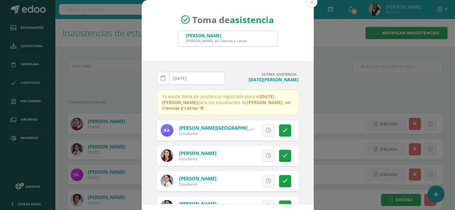
click at [161, 77] on icon at bounding box center [163, 78] width 5 height 5
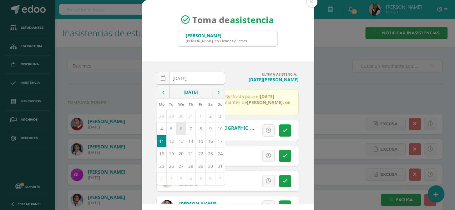
click at [178, 130] on td "6" at bounding box center [181, 128] width 10 height 12
type input "[DATE]"
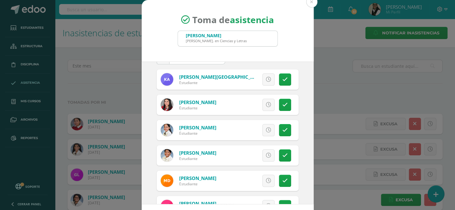
scroll to position [28, 0]
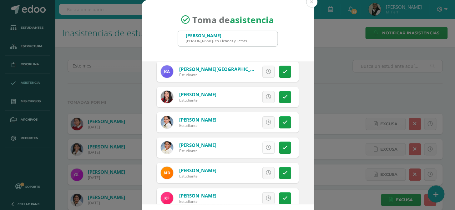
click at [266, 146] on icon at bounding box center [268, 147] width 5 height 5
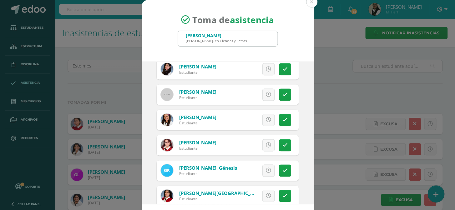
scroll to position [369, 0]
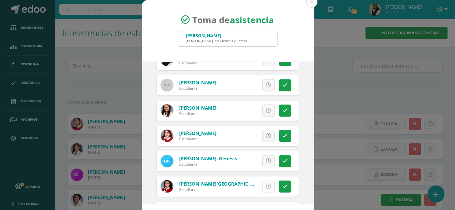
click at [266, 186] on icon at bounding box center [268, 186] width 5 height 5
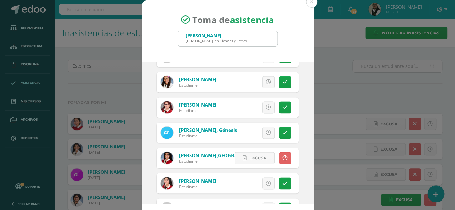
scroll to position [422, 0]
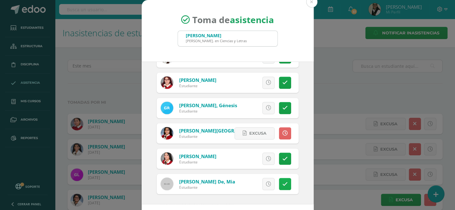
click at [282, 182] on icon at bounding box center [284, 183] width 5 height 5
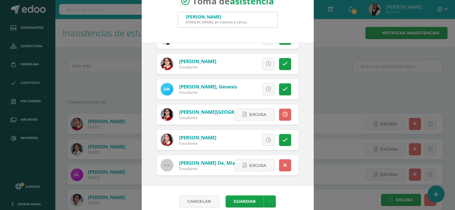
scroll to position [26, 0]
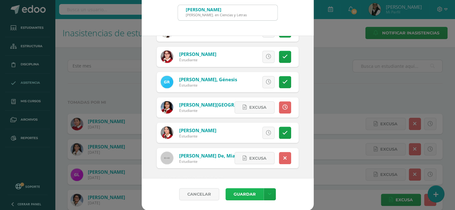
click at [237, 194] on button "Guardar" at bounding box center [244, 194] width 38 height 12
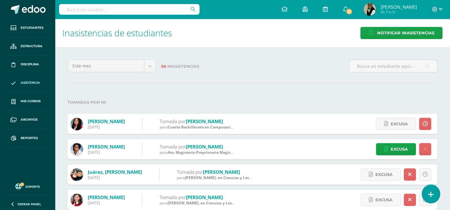
click at [432, 193] on icon at bounding box center [431, 194] width 6 height 7
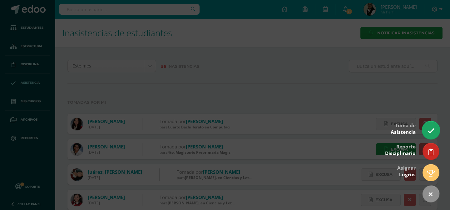
click at [429, 130] on icon at bounding box center [430, 130] width 7 height 7
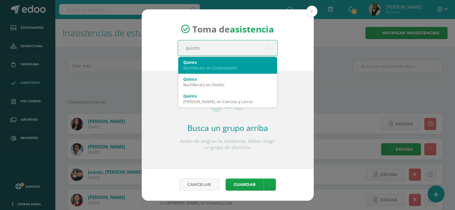
type input "quinto c"
click at [225, 66] on div "Bachillerato en Computación" at bounding box center [227, 68] width 89 height 6
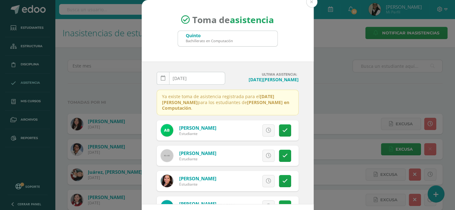
click at [161, 76] on icon at bounding box center [163, 78] width 5 height 5
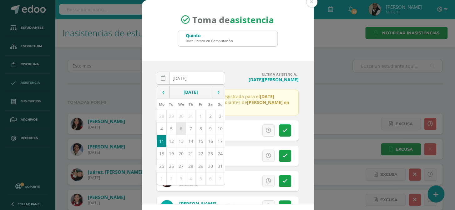
click at [177, 127] on td "6" at bounding box center [181, 128] width 10 height 12
type input "[DATE]"
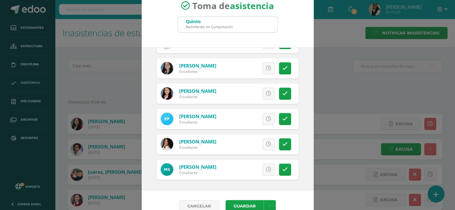
scroll to position [26, 0]
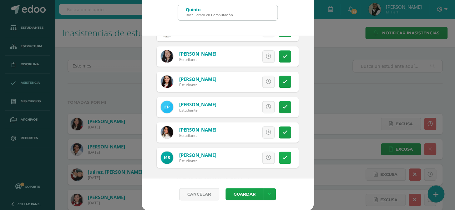
click at [282, 158] on icon at bounding box center [284, 157] width 5 height 5
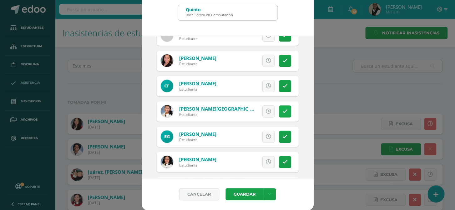
scroll to position [66, 0]
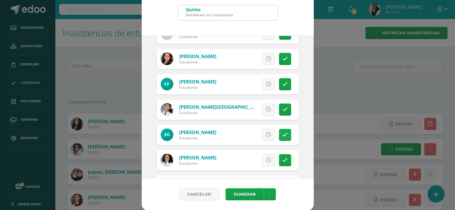
click at [282, 134] on icon at bounding box center [284, 134] width 5 height 5
click at [279, 135] on link at bounding box center [285, 135] width 12 height 12
click at [266, 134] on icon at bounding box center [268, 134] width 5 height 5
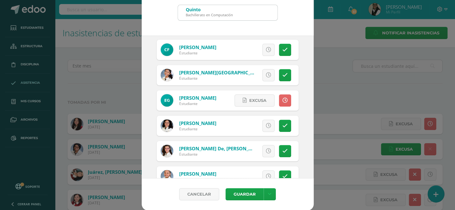
scroll to position [151, 0]
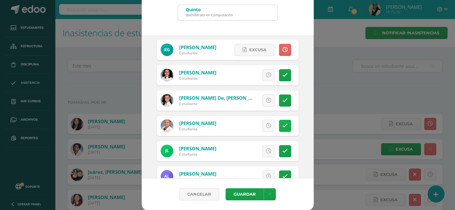
click at [282, 126] on icon at bounding box center [284, 125] width 5 height 5
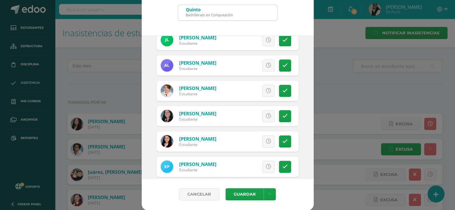
scroll to position [264, 0]
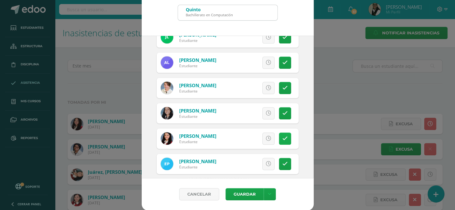
click at [282, 138] on icon at bounding box center [284, 138] width 5 height 5
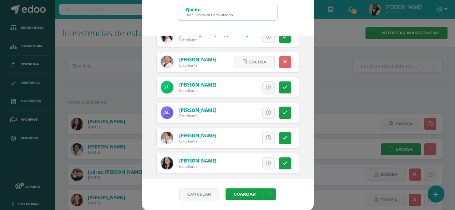
scroll to position [207, 0]
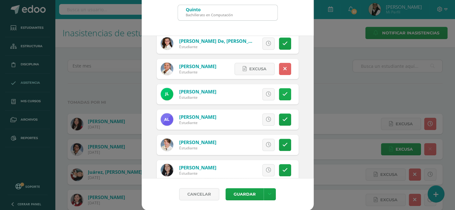
click at [282, 93] on icon at bounding box center [284, 94] width 5 height 5
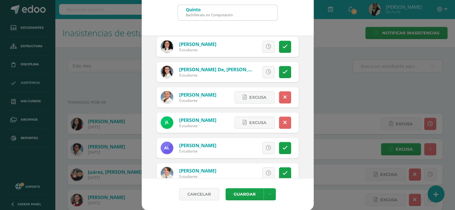
scroll to position [151, 0]
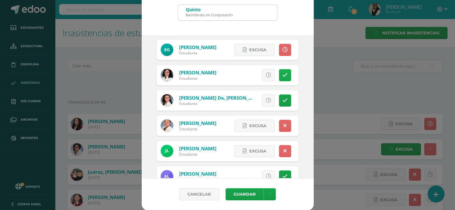
click at [282, 75] on icon at bounding box center [284, 74] width 5 height 5
click at [245, 194] on button "Guardar" at bounding box center [244, 194] width 38 height 12
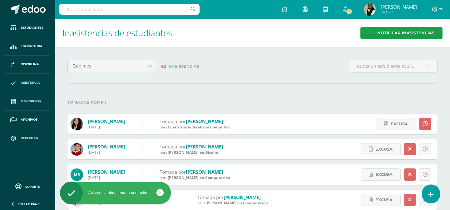
click at [432, 193] on icon at bounding box center [431, 194] width 6 height 7
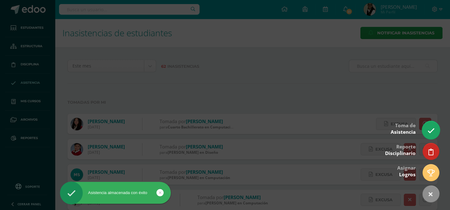
click at [428, 132] on icon at bounding box center [430, 130] width 7 height 7
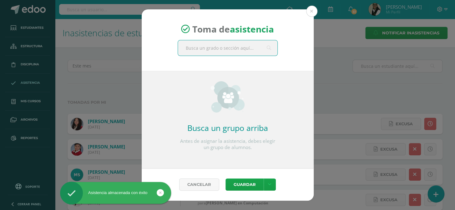
click at [237, 48] on input "text" at bounding box center [227, 47] width 99 height 15
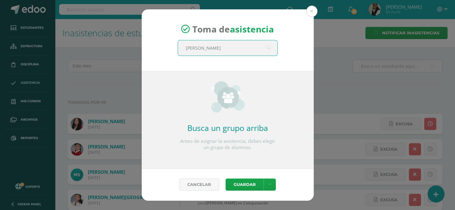
type input "quinto"
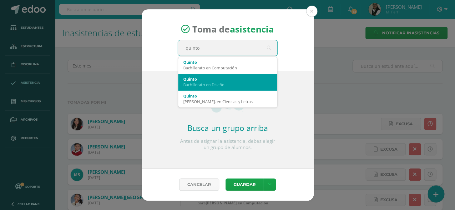
click at [232, 80] on div "Quinto" at bounding box center [227, 79] width 89 height 6
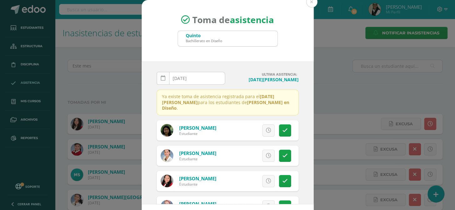
click at [161, 79] on icon at bounding box center [163, 78] width 5 height 5
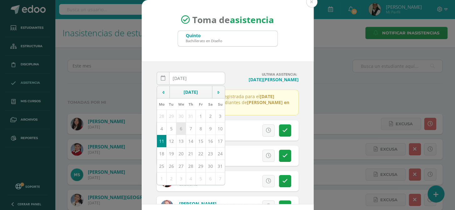
click at [177, 128] on td "6" at bounding box center [181, 128] width 10 height 12
type input "2025-08-06"
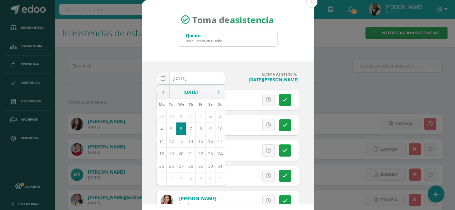
click at [179, 127] on td "6" at bounding box center [181, 128] width 10 height 12
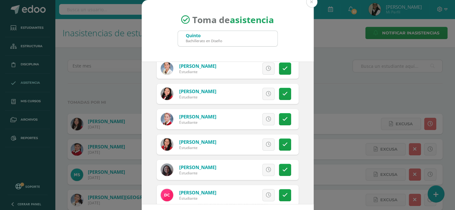
scroll to position [113, 0]
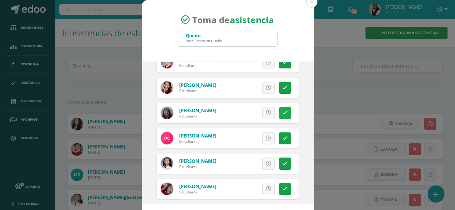
click at [282, 112] on icon at bounding box center [284, 112] width 5 height 5
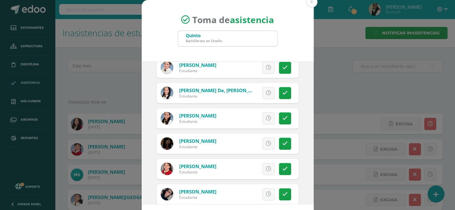
scroll to position [369, 0]
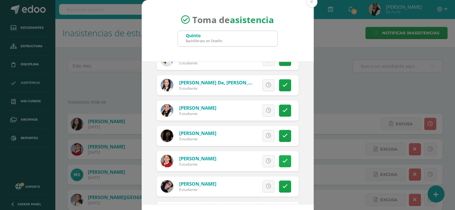
click at [282, 158] on icon at bounding box center [284, 160] width 5 height 5
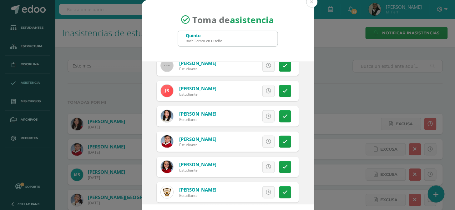
scroll to position [596, 0]
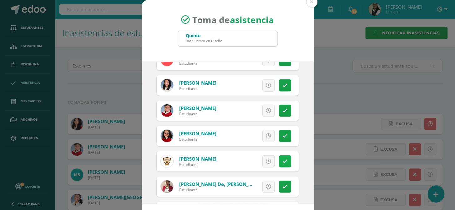
click at [282, 160] on icon at bounding box center [284, 161] width 5 height 5
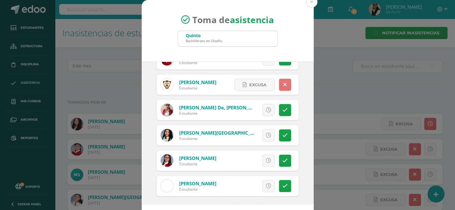
scroll to position [675, 0]
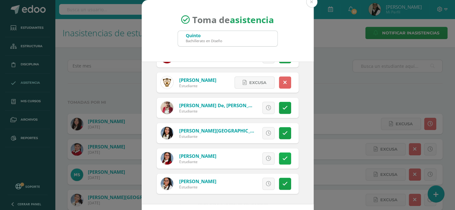
click at [279, 154] on link at bounding box center [285, 158] width 12 height 12
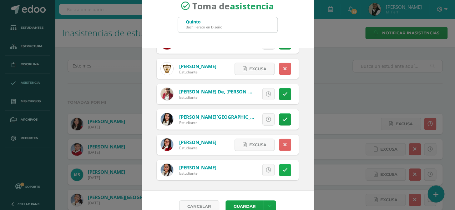
scroll to position [26, 0]
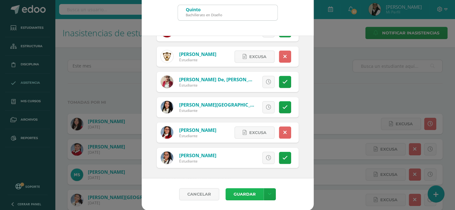
click at [249, 195] on button "Guardar" at bounding box center [244, 194] width 38 height 12
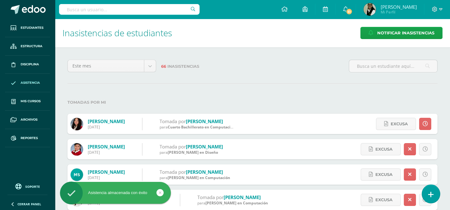
click at [431, 195] on icon at bounding box center [431, 194] width 6 height 7
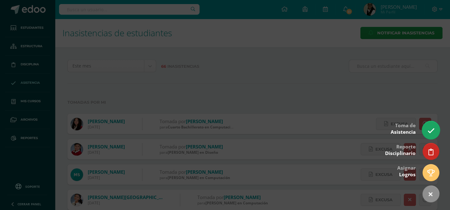
click at [431, 129] on icon at bounding box center [430, 130] width 7 height 7
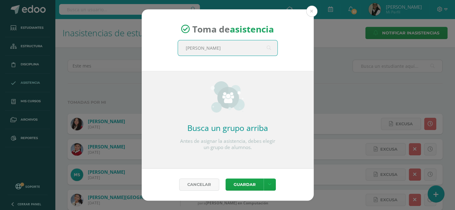
type input "quinto"
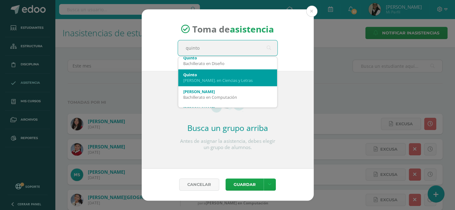
scroll to position [57, 0]
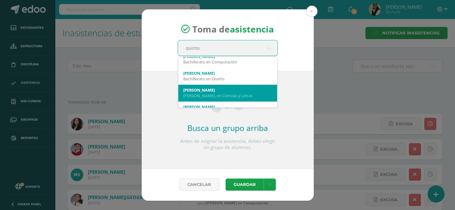
click at [234, 94] on div "[PERSON_NAME]. en Ciencias y Letras" at bounding box center [227, 96] width 89 height 6
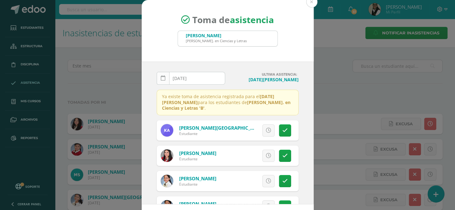
click at [162, 78] on icon at bounding box center [163, 78] width 5 height 5
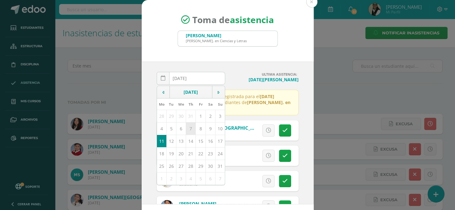
click at [187, 127] on td "7" at bounding box center [191, 128] width 10 height 12
type input "[DATE]"
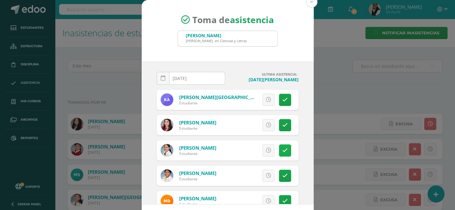
click at [282, 148] on icon at bounding box center [284, 150] width 5 height 5
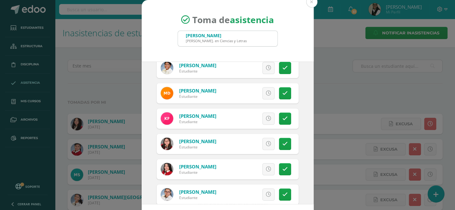
scroll to position [142, 0]
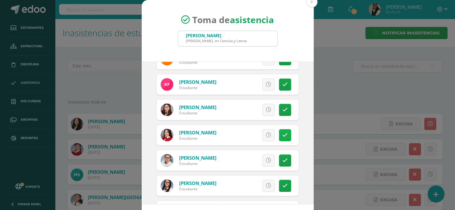
click at [282, 134] on icon at bounding box center [284, 134] width 5 height 5
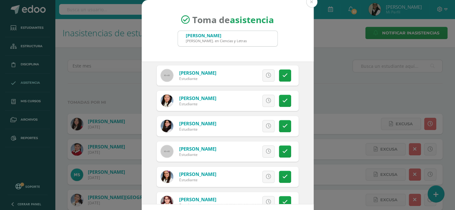
scroll to position [312, 0]
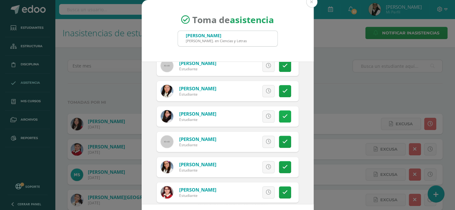
click at [282, 116] on icon at bounding box center [284, 116] width 5 height 5
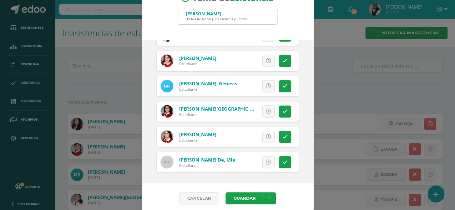
scroll to position [26, 0]
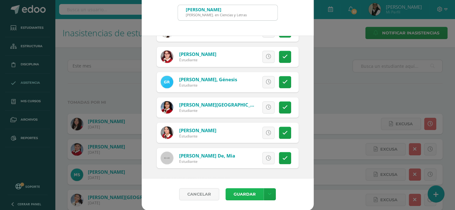
click at [248, 194] on button "Guardar" at bounding box center [244, 194] width 38 height 12
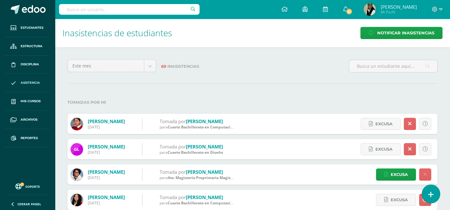
click at [429, 194] on icon at bounding box center [431, 194] width 6 height 7
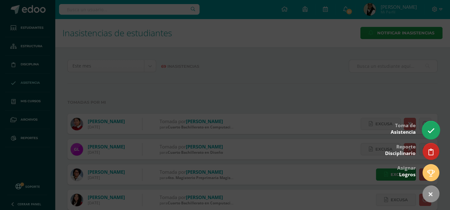
click at [432, 131] on icon at bounding box center [430, 130] width 7 height 7
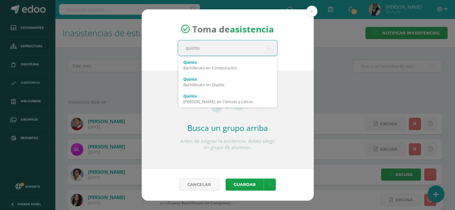
type input "quinto c"
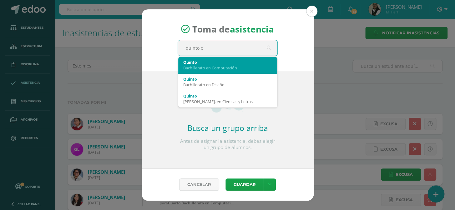
click at [228, 68] on div "Bachillerato en Computación" at bounding box center [227, 68] width 89 height 6
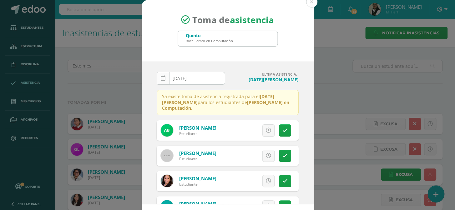
click at [162, 78] on icon at bounding box center [163, 78] width 5 height 5
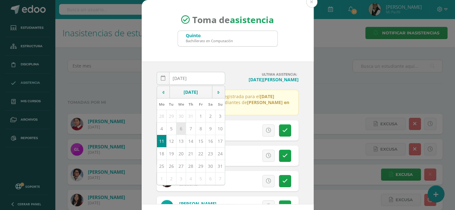
click at [178, 127] on td "6" at bounding box center [181, 128] width 10 height 12
type input "2025-08-06"
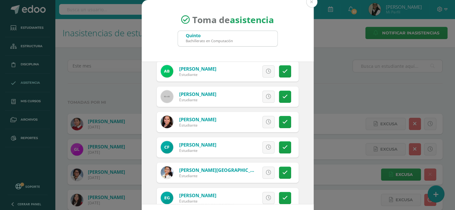
scroll to position [57, 0]
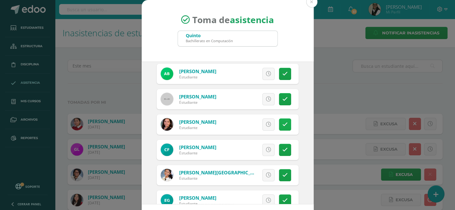
click at [281, 122] on link at bounding box center [285, 124] width 12 height 12
drag, startPoint x: 276, startPoint y: 72, endPoint x: 262, endPoint y: 88, distance: 21.7
click at [282, 73] on icon at bounding box center [284, 73] width 5 height 5
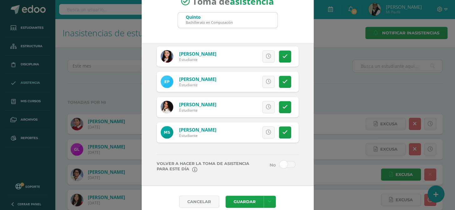
scroll to position [26, 0]
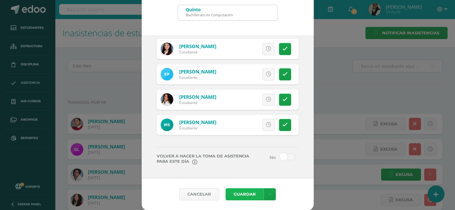
click at [241, 192] on button "Guardar" at bounding box center [244, 194] width 38 height 12
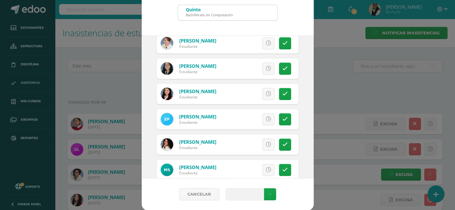
scroll to position [227, 0]
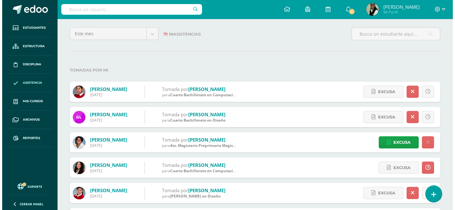
scroll to position [28, 0]
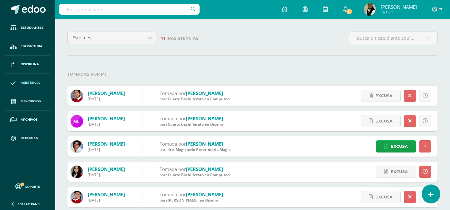
click at [431, 193] on icon at bounding box center [431, 194] width 6 height 7
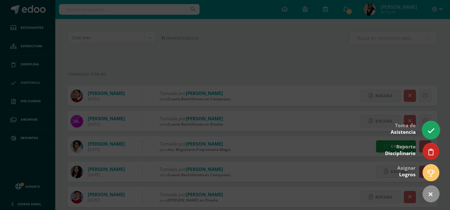
click at [428, 131] on icon at bounding box center [430, 130] width 7 height 7
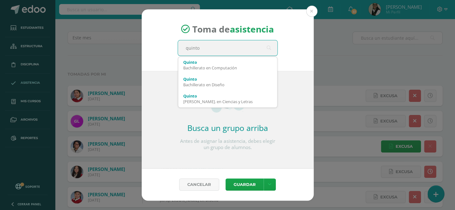
type input "quinto d"
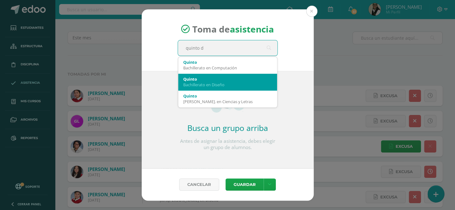
click at [242, 81] on div "Quinto" at bounding box center [227, 79] width 89 height 6
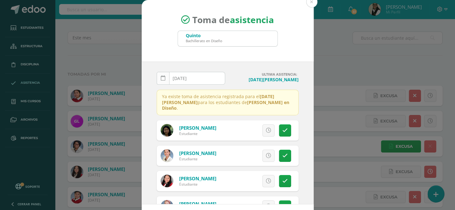
click at [164, 79] on link at bounding box center [163, 78] width 13 height 13
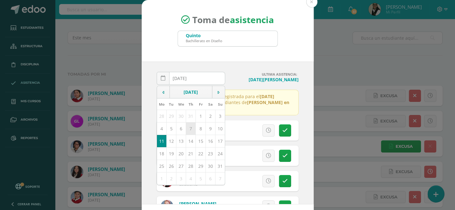
click at [186, 128] on td "7" at bounding box center [191, 128] width 10 height 12
type input "2025-08-07"
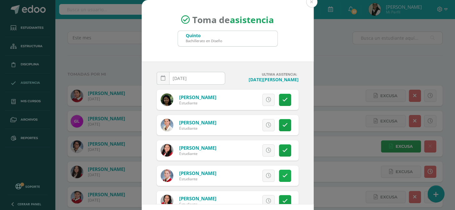
click at [282, 174] on icon at bounding box center [284, 175] width 5 height 5
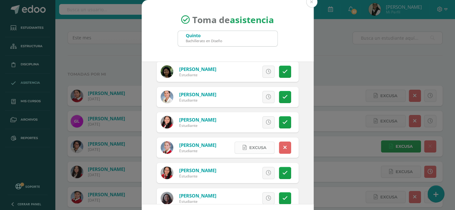
scroll to position [57, 0]
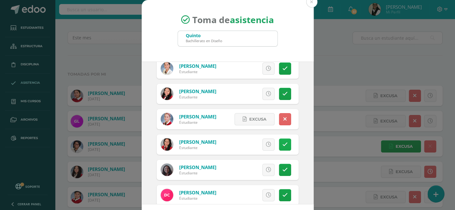
click at [282, 144] on icon at bounding box center [284, 144] width 5 height 5
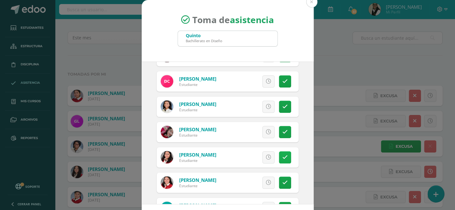
scroll to position [199, 0]
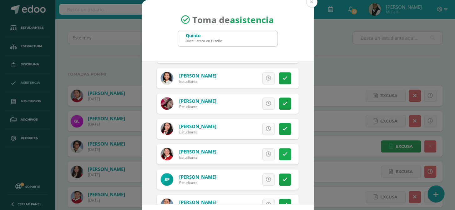
click at [282, 153] on icon at bounding box center [284, 154] width 5 height 5
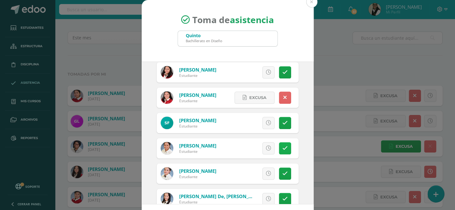
scroll to position [256, 0]
click at [282, 123] on icon at bounding box center [284, 122] width 5 height 5
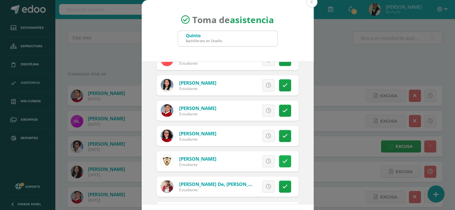
scroll to position [625, 0]
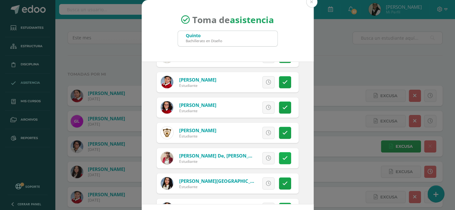
click at [282, 156] on icon at bounding box center [284, 158] width 5 height 5
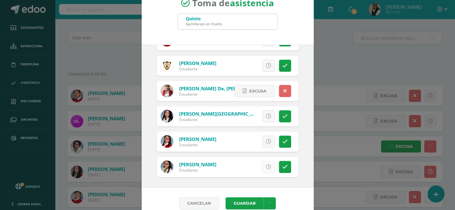
scroll to position [26, 0]
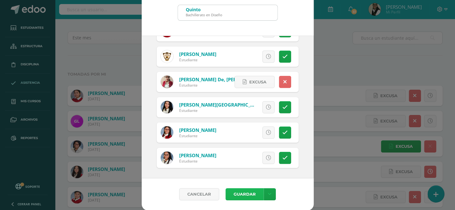
click at [244, 191] on button "Guardar" at bounding box center [244, 194] width 38 height 12
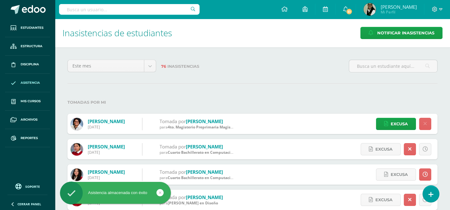
drag, startPoint x: 429, startPoint y: 191, endPoint x: 422, endPoint y: 138, distance: 54.0
click at [429, 192] on icon at bounding box center [431, 194] width 5 height 7
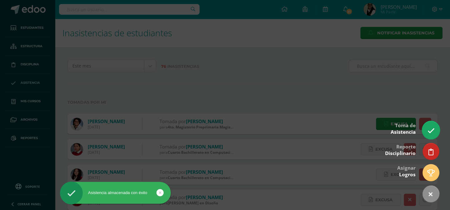
click at [425, 128] on link at bounding box center [431, 130] width 18 height 18
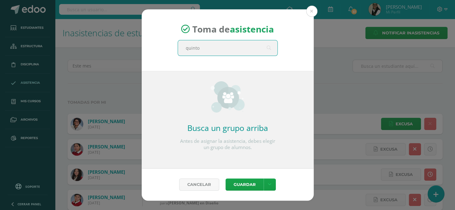
type input "quinto"
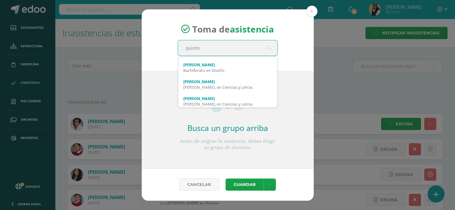
scroll to position [67, 0]
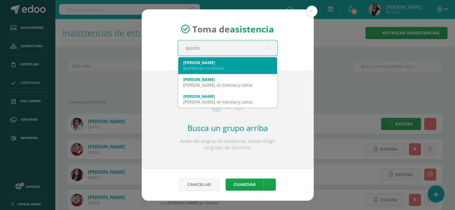
click at [219, 67] on div "Bachillerato en Diseño" at bounding box center [227, 68] width 89 height 6
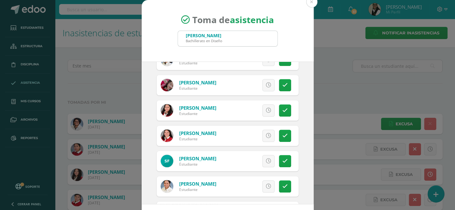
scroll to position [227, 0]
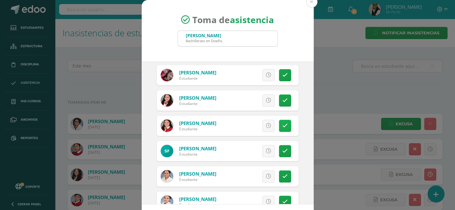
click at [281, 125] on link at bounding box center [285, 126] width 12 height 12
click at [282, 151] on icon at bounding box center [284, 150] width 5 height 5
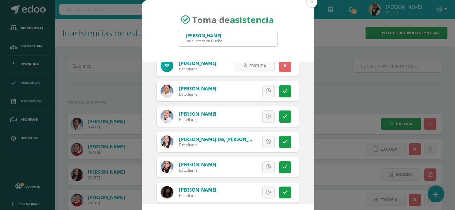
scroll to position [341, 0]
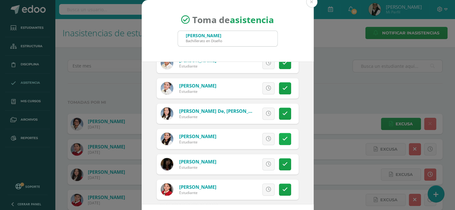
click at [282, 137] on icon at bounding box center [284, 138] width 5 height 5
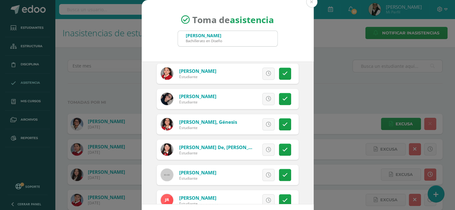
scroll to position [426, 0]
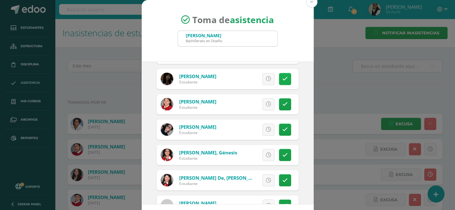
click at [282, 80] on icon at bounding box center [284, 78] width 5 height 5
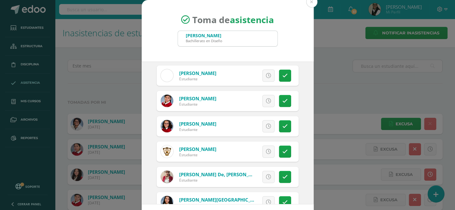
scroll to position [596, 0]
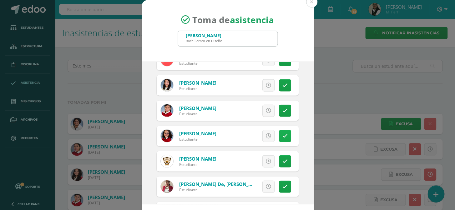
click at [282, 135] on icon at bounding box center [284, 135] width 5 height 5
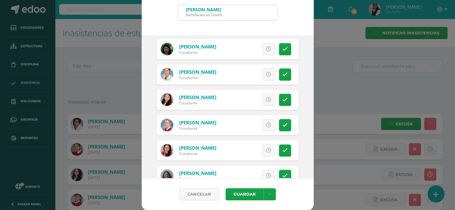
scroll to position [0, 0]
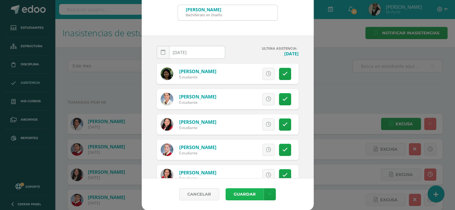
click at [244, 194] on button "Guardar" at bounding box center [244, 194] width 38 height 12
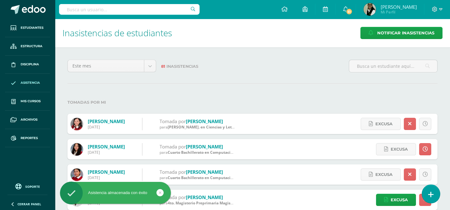
click at [431, 193] on icon at bounding box center [431, 194] width 6 height 7
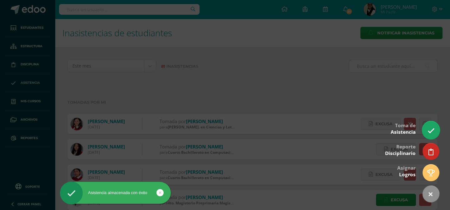
click at [427, 133] on icon at bounding box center [430, 130] width 7 height 7
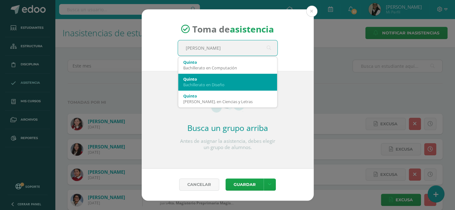
type input "quinto"
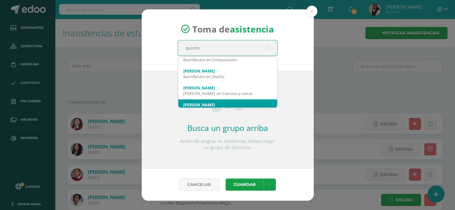
scroll to position [67, 0]
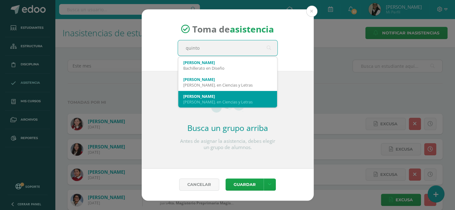
click at [226, 99] on div "Bach. en Ciencias y Letras" at bounding box center [227, 102] width 89 height 6
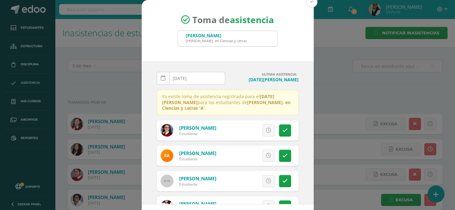
click at [161, 78] on icon at bounding box center [163, 78] width 5 height 5
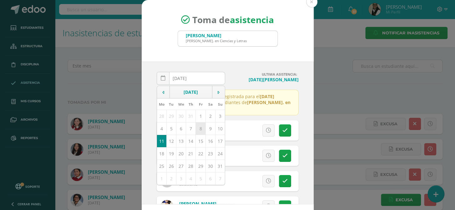
click at [197, 130] on td "8" at bounding box center [201, 128] width 10 height 12
type input "2025-08-08"
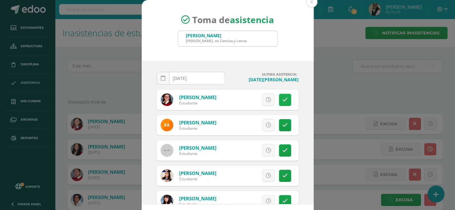
click at [282, 99] on icon at bounding box center [284, 99] width 5 height 5
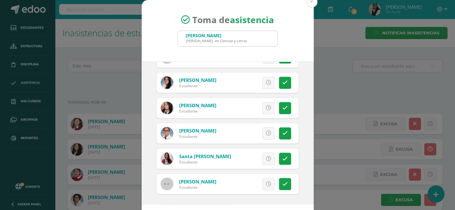
scroll to position [26, 0]
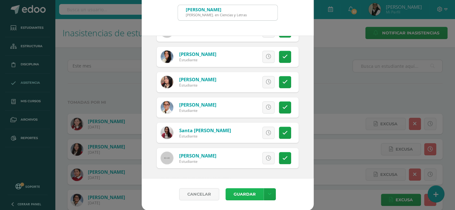
click at [241, 193] on button "Guardar" at bounding box center [244, 194] width 38 height 12
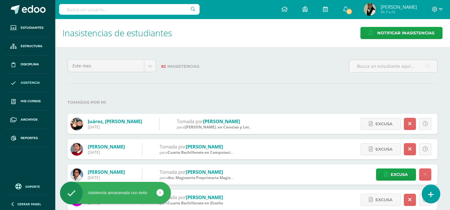
click at [432, 194] on icon at bounding box center [431, 194] width 6 height 7
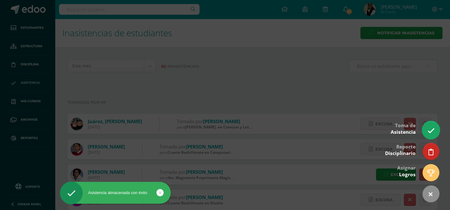
click at [429, 131] on icon at bounding box center [430, 130] width 7 height 7
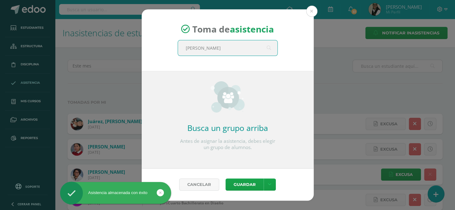
type input "quinto"
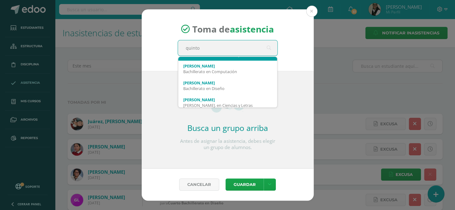
scroll to position [57, 0]
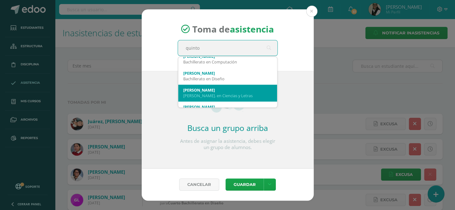
click at [244, 93] on div "[PERSON_NAME]. en Ciencias y Letras" at bounding box center [227, 96] width 89 height 6
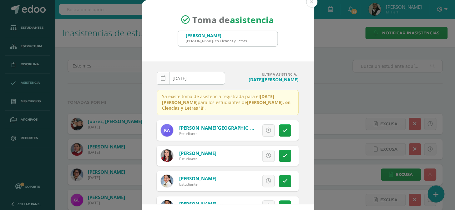
click at [161, 78] on icon at bounding box center [163, 78] width 5 height 5
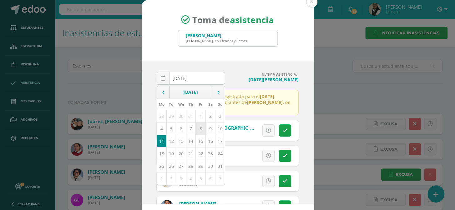
click at [197, 130] on td "8" at bounding box center [201, 128] width 10 height 12
type input "[DATE]"
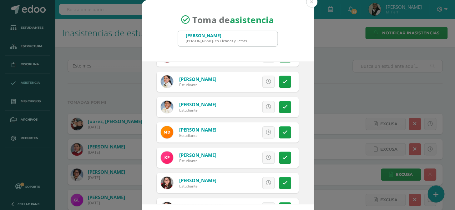
scroll to position [85, 0]
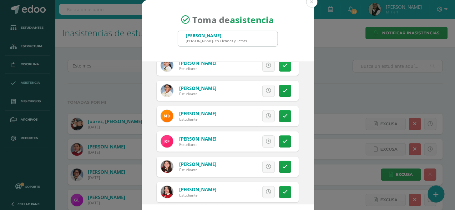
click at [282, 66] on icon at bounding box center [284, 65] width 5 height 5
click at [282, 164] on icon at bounding box center [284, 166] width 5 height 5
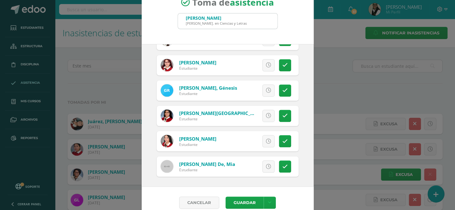
scroll to position [26, 0]
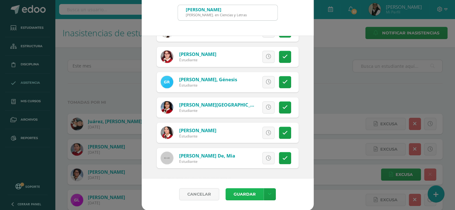
click at [247, 192] on button "Guardar" at bounding box center [244, 194] width 38 height 12
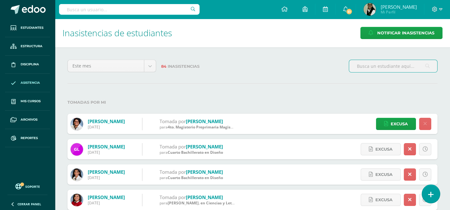
click at [429, 193] on icon at bounding box center [431, 194] width 6 height 7
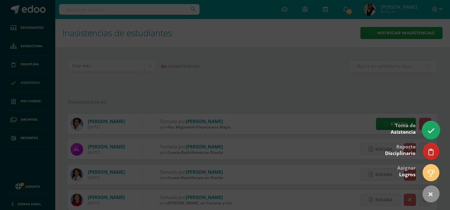
click at [433, 131] on icon at bounding box center [430, 130] width 7 height 7
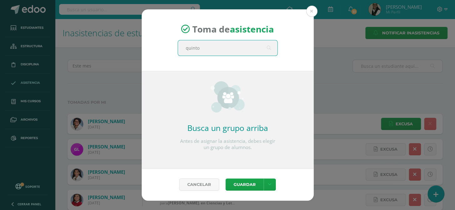
type input "quinto"
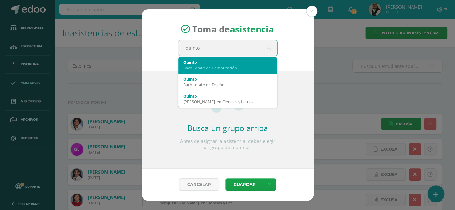
click at [216, 68] on div "Bachillerato en Computación" at bounding box center [227, 68] width 89 height 6
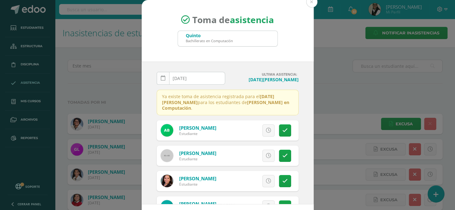
click at [161, 79] on icon at bounding box center [163, 78] width 5 height 5
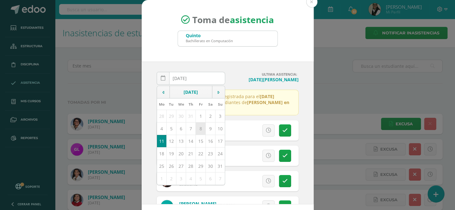
click at [196, 130] on td "8" at bounding box center [201, 128] width 10 height 12
type input "2025-08-08"
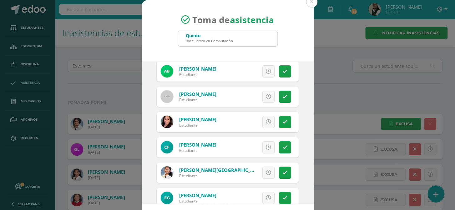
scroll to position [85, 0]
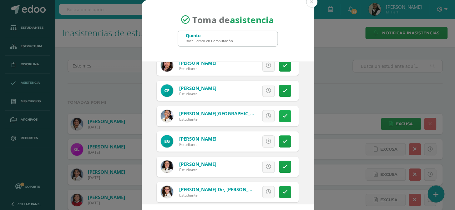
click at [282, 117] on icon at bounding box center [284, 115] width 5 height 5
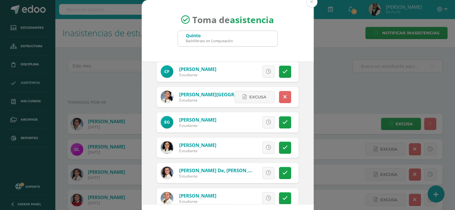
scroll to position [94, 0]
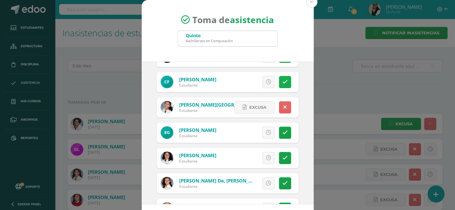
click at [282, 79] on icon at bounding box center [284, 81] width 5 height 5
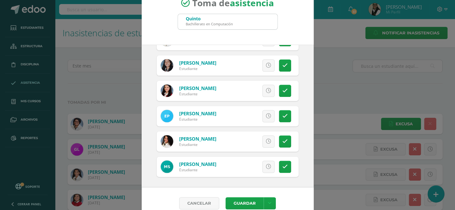
scroll to position [26, 0]
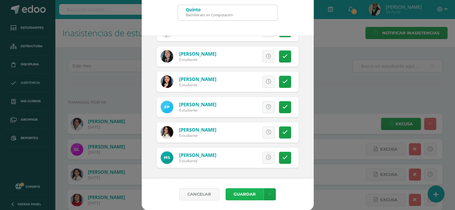
click at [249, 191] on button "Guardar" at bounding box center [244, 194] width 38 height 12
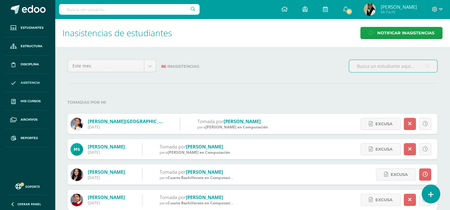
click at [432, 194] on icon at bounding box center [431, 194] width 6 height 7
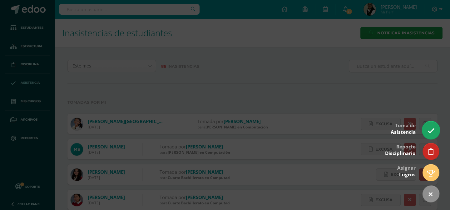
click at [430, 131] on icon at bounding box center [430, 130] width 7 height 7
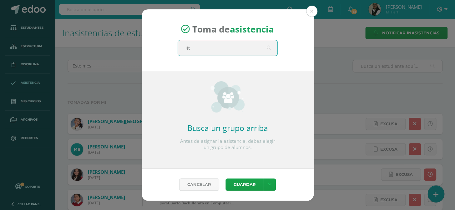
type input "4to"
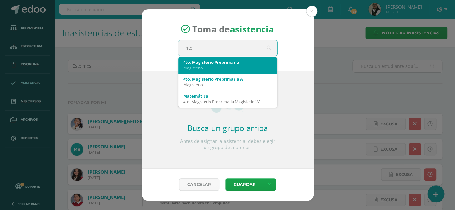
click at [226, 63] on div "4to. Magisterio Preprimaria" at bounding box center [227, 62] width 89 height 6
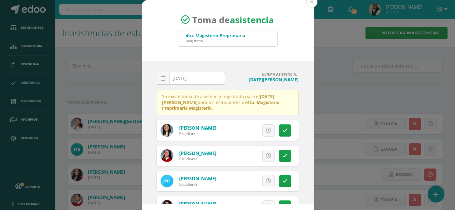
click at [309, 2] on button at bounding box center [311, 1] width 11 height 11
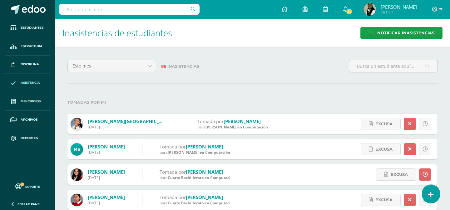
click at [434, 194] on link at bounding box center [431, 194] width 18 height 18
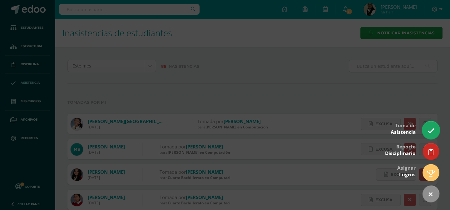
click at [430, 128] on icon at bounding box center [430, 130] width 7 height 7
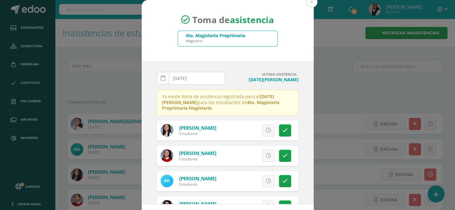
click at [161, 79] on icon at bounding box center [163, 78] width 5 height 5
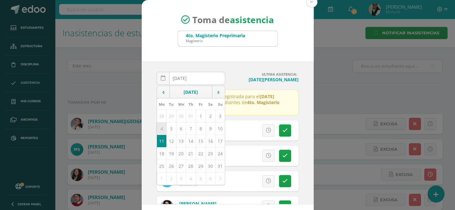
click at [159, 128] on td "4" at bounding box center [162, 128] width 10 height 12
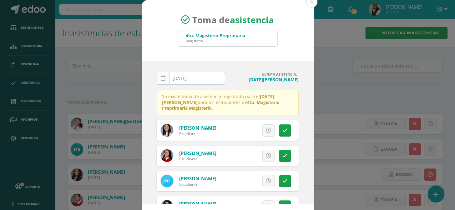
click at [163, 75] on link at bounding box center [163, 78] width 13 height 13
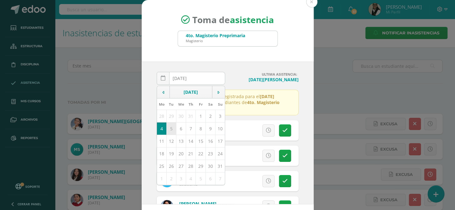
click at [166, 127] on td "5" at bounding box center [171, 128] width 10 height 12
type input "2025-08-05"
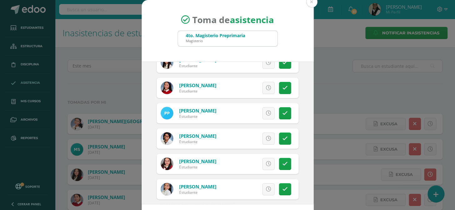
scroll to position [43, 0]
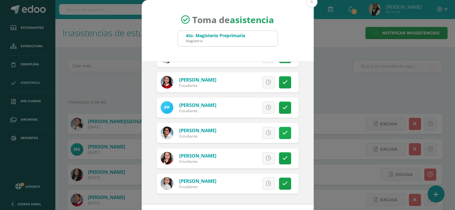
click at [282, 131] on icon at bounding box center [284, 132] width 5 height 5
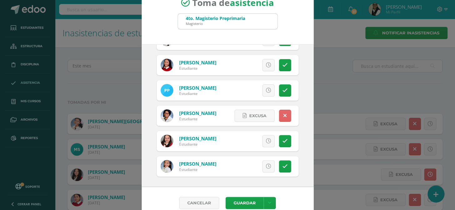
scroll to position [26, 0]
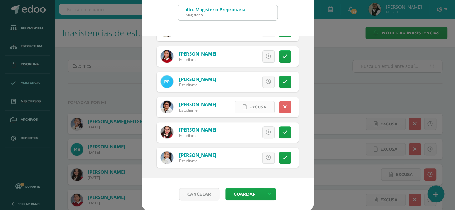
click at [251, 107] on span "Excusa" at bounding box center [257, 107] width 17 height 12
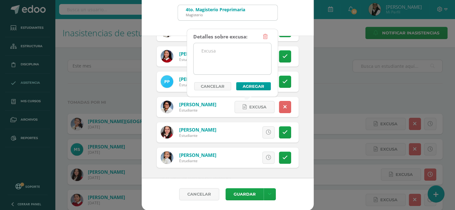
click at [223, 50] on textarea at bounding box center [231, 58] width 77 height 31
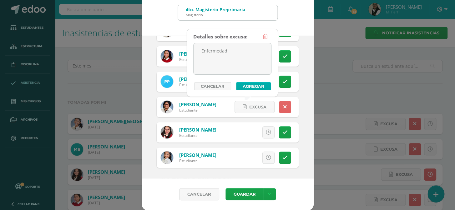
type textarea "Enfermedad"
click at [247, 85] on button "Agregar" at bounding box center [253, 86] width 35 height 8
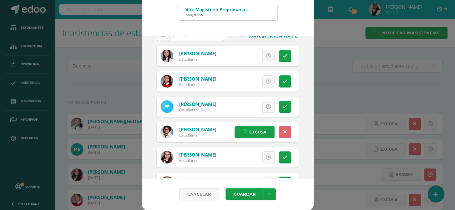
scroll to position [0, 0]
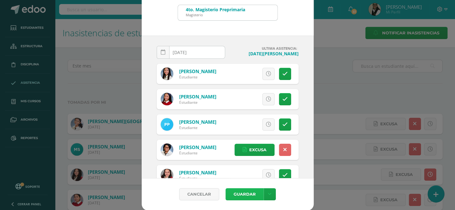
click at [249, 195] on button "Guardar" at bounding box center [244, 194] width 38 height 12
click at [161, 52] on icon at bounding box center [163, 52] width 5 height 5
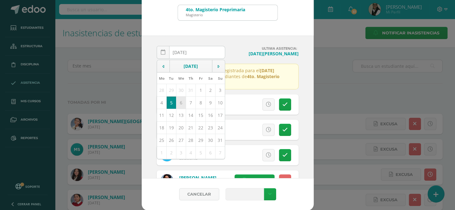
click at [179, 102] on td "6" at bounding box center [181, 102] width 10 height 12
type input "2025-08-06"
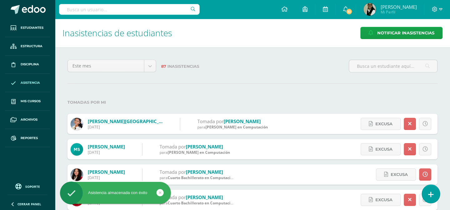
click at [434, 193] on link at bounding box center [431, 194] width 18 height 18
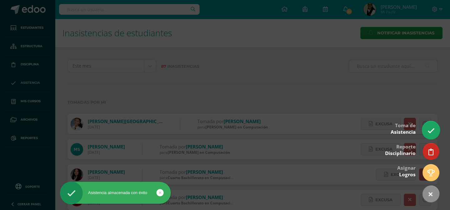
click at [432, 132] on icon at bounding box center [430, 130] width 7 height 7
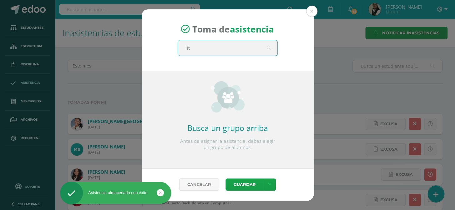
type input "4to"
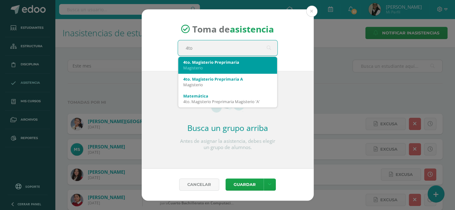
click at [203, 67] on div "Magisterio" at bounding box center [227, 68] width 89 height 6
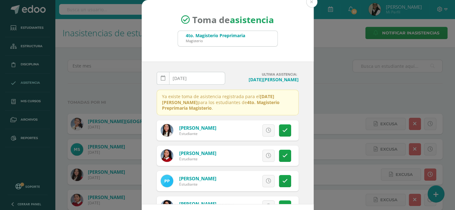
click at [157, 80] on link at bounding box center [163, 78] width 13 height 13
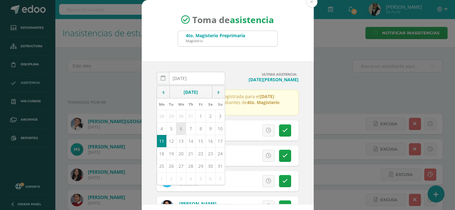
click at [178, 127] on td "6" at bounding box center [181, 128] width 10 height 12
type input "2025-08-06"
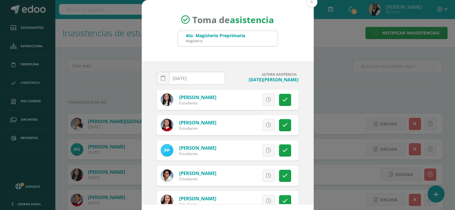
scroll to position [43, 0]
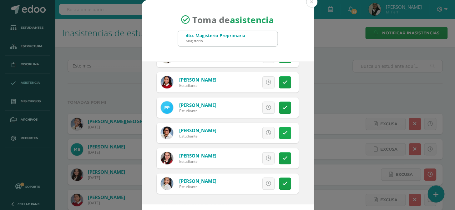
click at [282, 131] on icon at bounding box center [284, 132] width 5 height 5
click at [250, 131] on span "Excusa" at bounding box center [257, 133] width 17 height 12
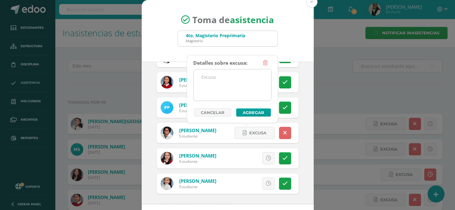
click at [203, 79] on textarea at bounding box center [231, 84] width 77 height 31
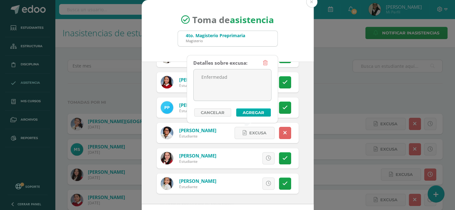
type textarea "Enfermedad"
click at [259, 112] on button "Agregar" at bounding box center [253, 112] width 35 height 8
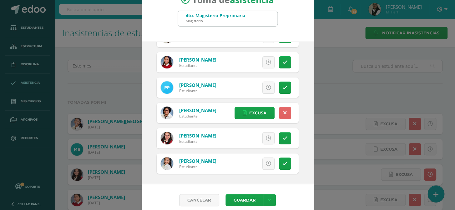
scroll to position [26, 0]
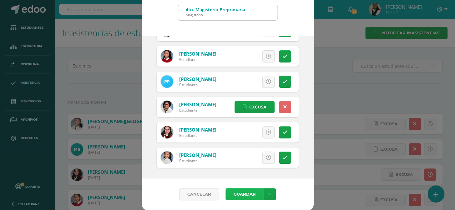
click at [241, 195] on button "Guardar" at bounding box center [244, 194] width 38 height 12
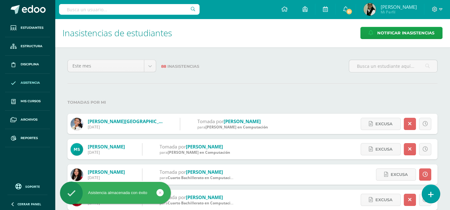
click at [433, 193] on icon at bounding box center [431, 194] width 6 height 7
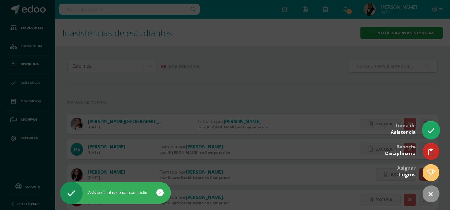
click at [428, 130] on icon at bounding box center [430, 130] width 7 height 7
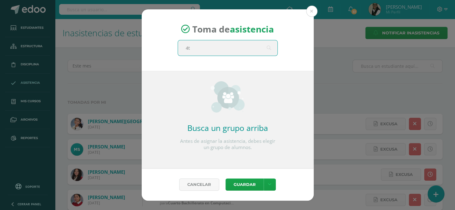
type input "4to"
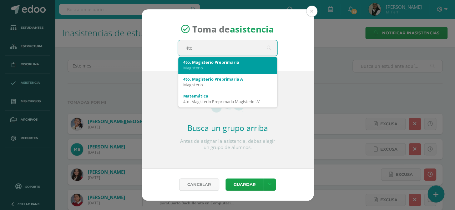
click at [219, 63] on div "4to. Magisterio Preprimaria" at bounding box center [227, 62] width 89 height 6
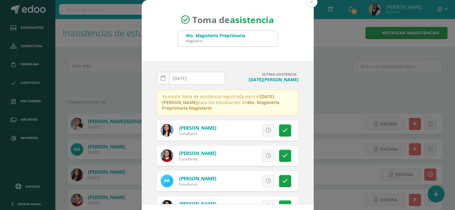
click at [162, 78] on icon at bounding box center [163, 78] width 5 height 5
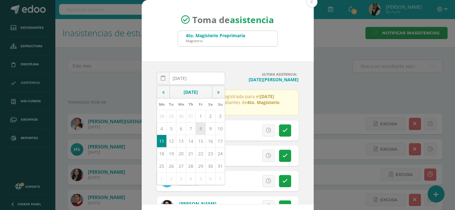
click at [196, 128] on td "8" at bounding box center [201, 128] width 10 height 12
type input "[DATE]"
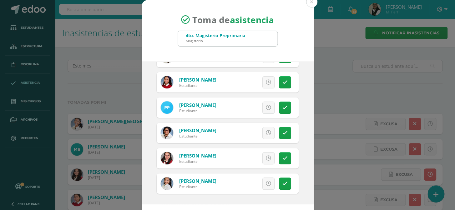
scroll to position [26, 0]
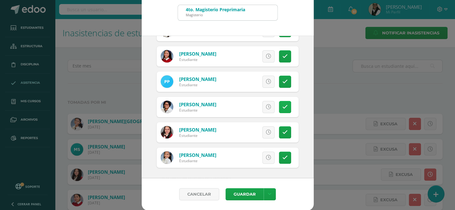
click at [279, 102] on link at bounding box center [285, 107] width 12 height 12
click at [249, 105] on span "Excusa" at bounding box center [257, 107] width 17 height 12
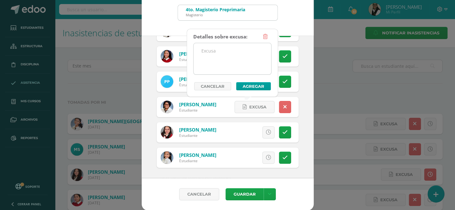
click at [209, 56] on textarea at bounding box center [231, 58] width 77 height 31
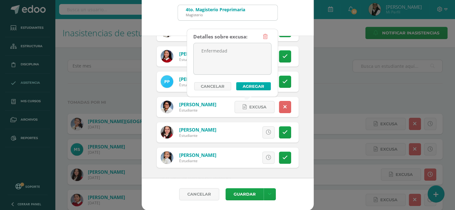
type textarea "Enfermedad"
click at [253, 84] on button "Agregar" at bounding box center [253, 86] width 35 height 8
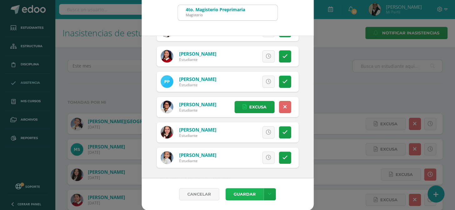
click at [242, 194] on button "Guardar" at bounding box center [244, 194] width 38 height 12
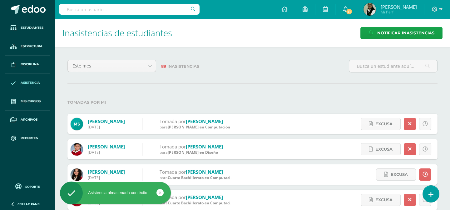
drag, startPoint x: 431, startPoint y: 195, endPoint x: 434, endPoint y: 135, distance: 59.8
click at [431, 194] on icon at bounding box center [431, 194] width 5 height 7
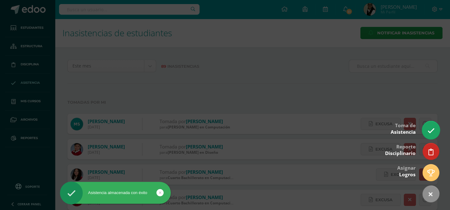
click at [428, 123] on link at bounding box center [431, 130] width 18 height 18
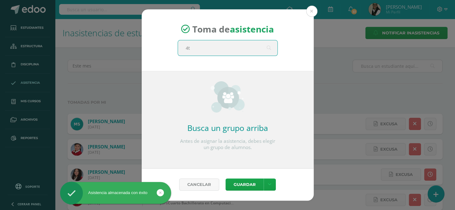
type input "4to"
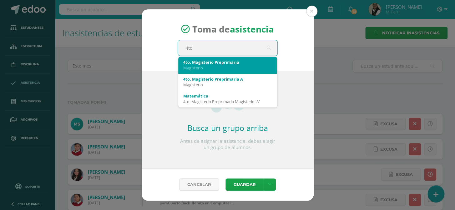
click at [234, 63] on div "4to. Magisterio Preprimaria" at bounding box center [227, 62] width 89 height 6
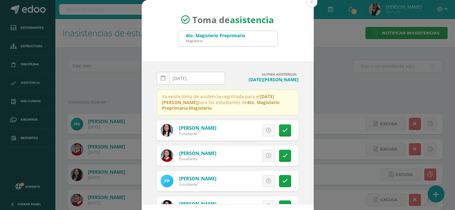
click at [161, 79] on icon at bounding box center [163, 78] width 5 height 5
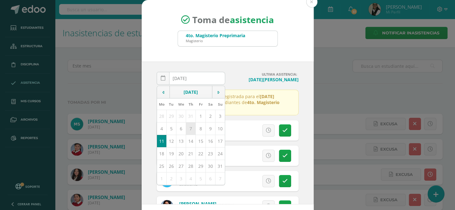
click at [187, 129] on td "7" at bounding box center [191, 128] width 10 height 12
type input "2025-08-07"
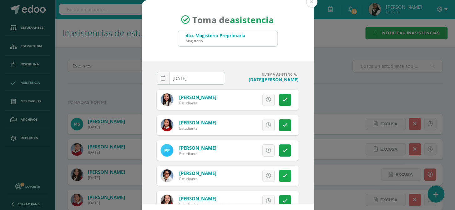
click at [282, 177] on icon at bounding box center [284, 175] width 5 height 5
click at [254, 175] on span "Excusa" at bounding box center [257, 176] width 17 height 12
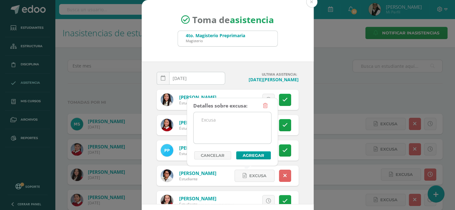
click at [222, 125] on textarea at bounding box center [231, 127] width 77 height 31
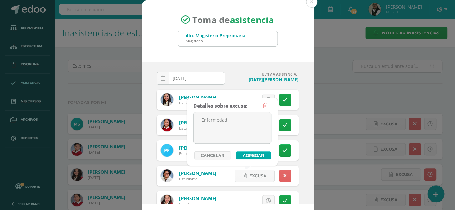
type textarea "Enfermedad"
click at [249, 154] on button "Agregar" at bounding box center [253, 155] width 35 height 8
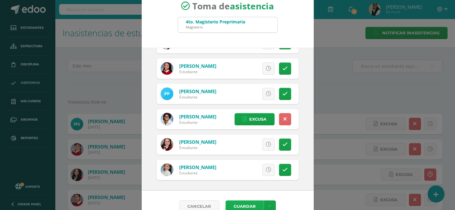
scroll to position [26, 0]
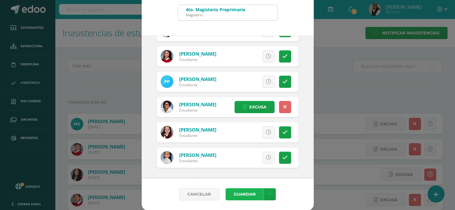
drag, startPoint x: 248, startPoint y: 194, endPoint x: 308, endPoint y: 84, distance: 125.3
click at [249, 192] on button "Guardar" at bounding box center [244, 194] width 38 height 12
